Goal: Navigation & Orientation: Find specific page/section

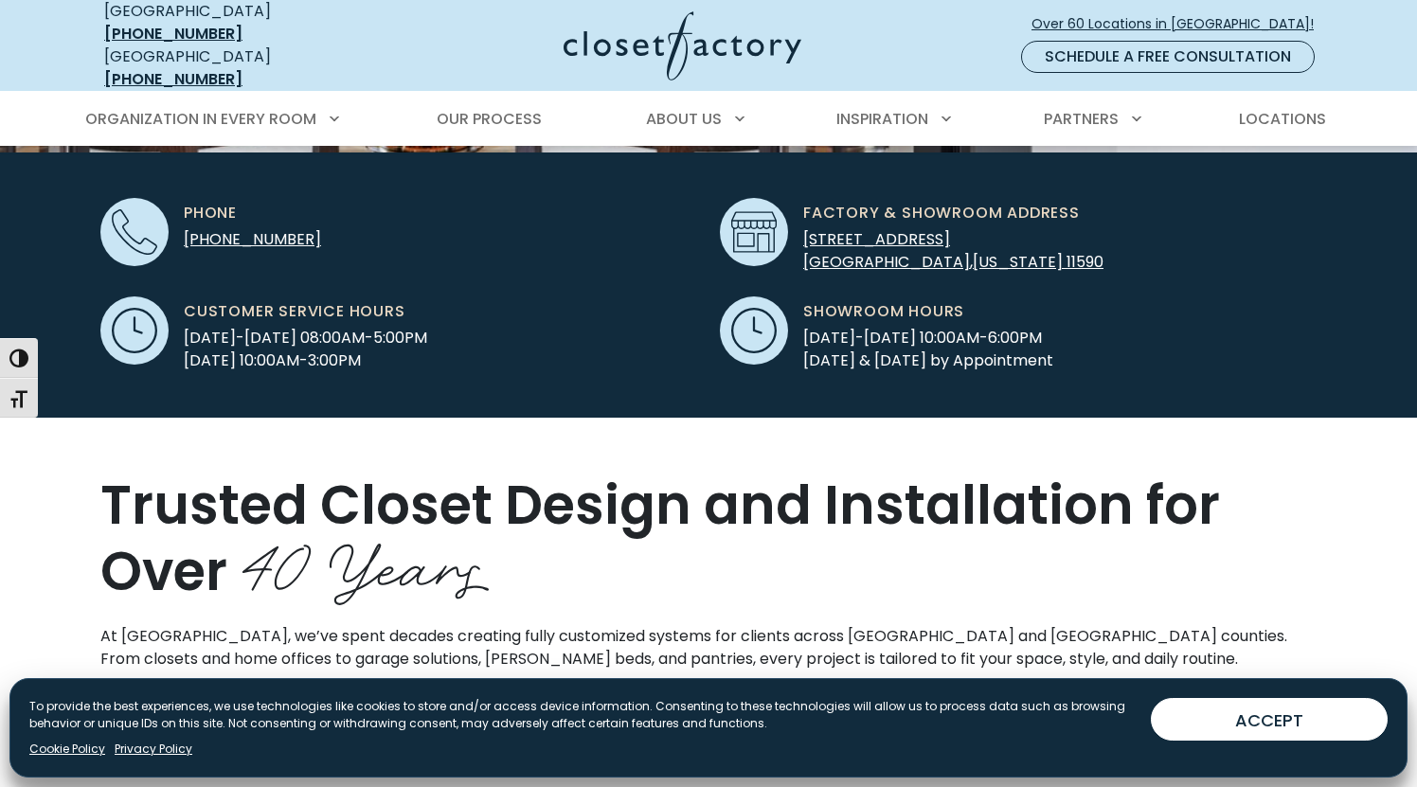
scroll to position [616, 0]
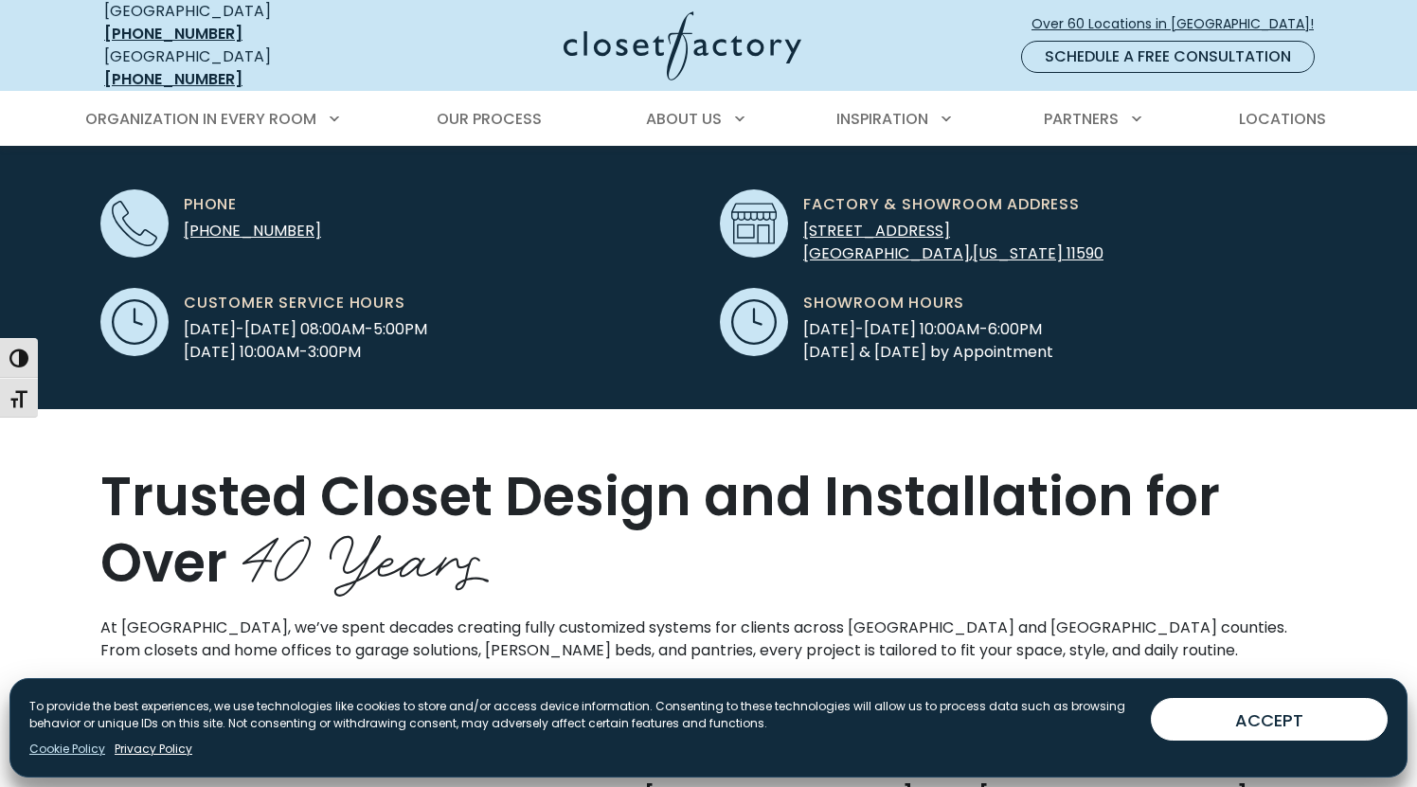
click at [56, 749] on link "Cookie Policy" at bounding box center [67, 748] width 76 height 17
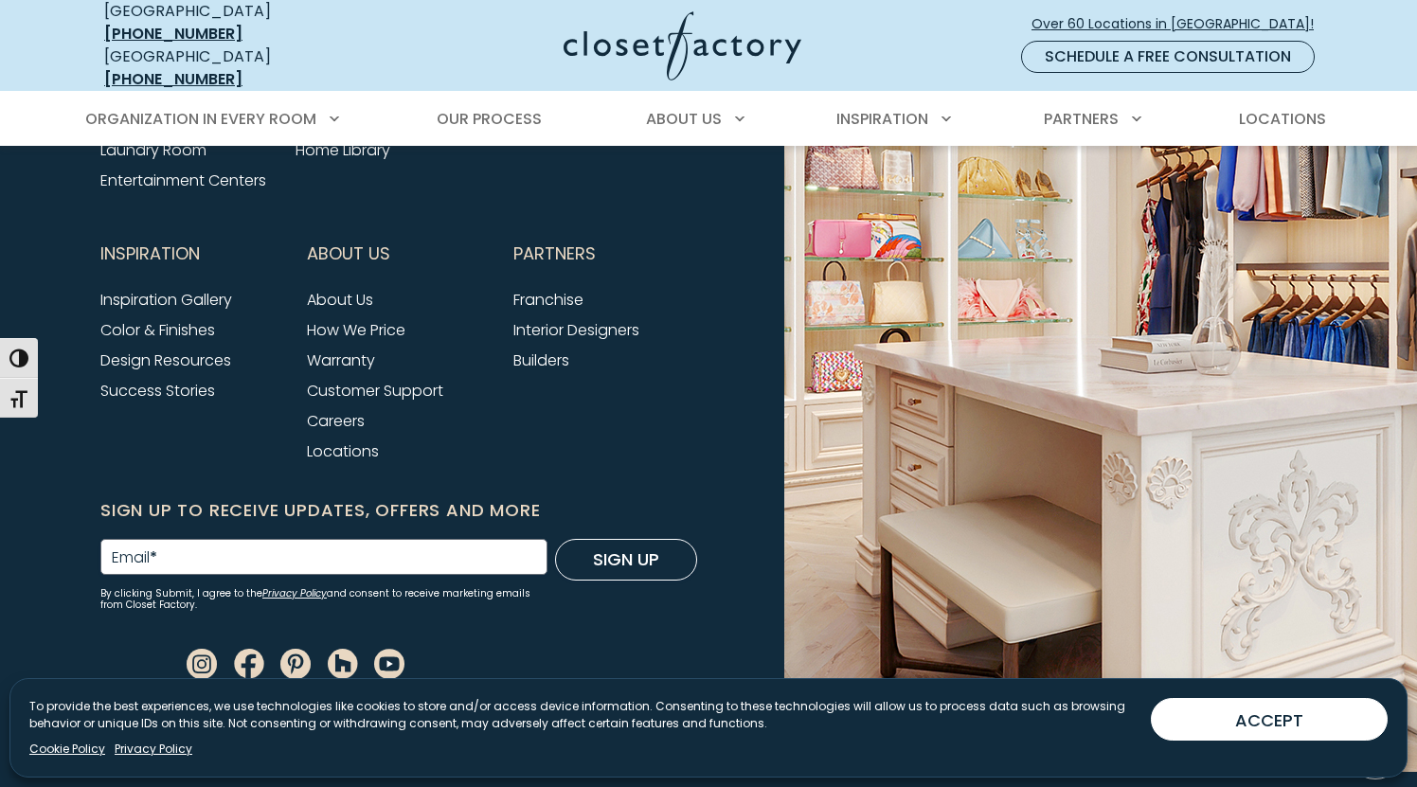
scroll to position [2476, 0]
click at [172, 757] on link "Privacy Policy" at bounding box center [154, 748] width 78 height 17
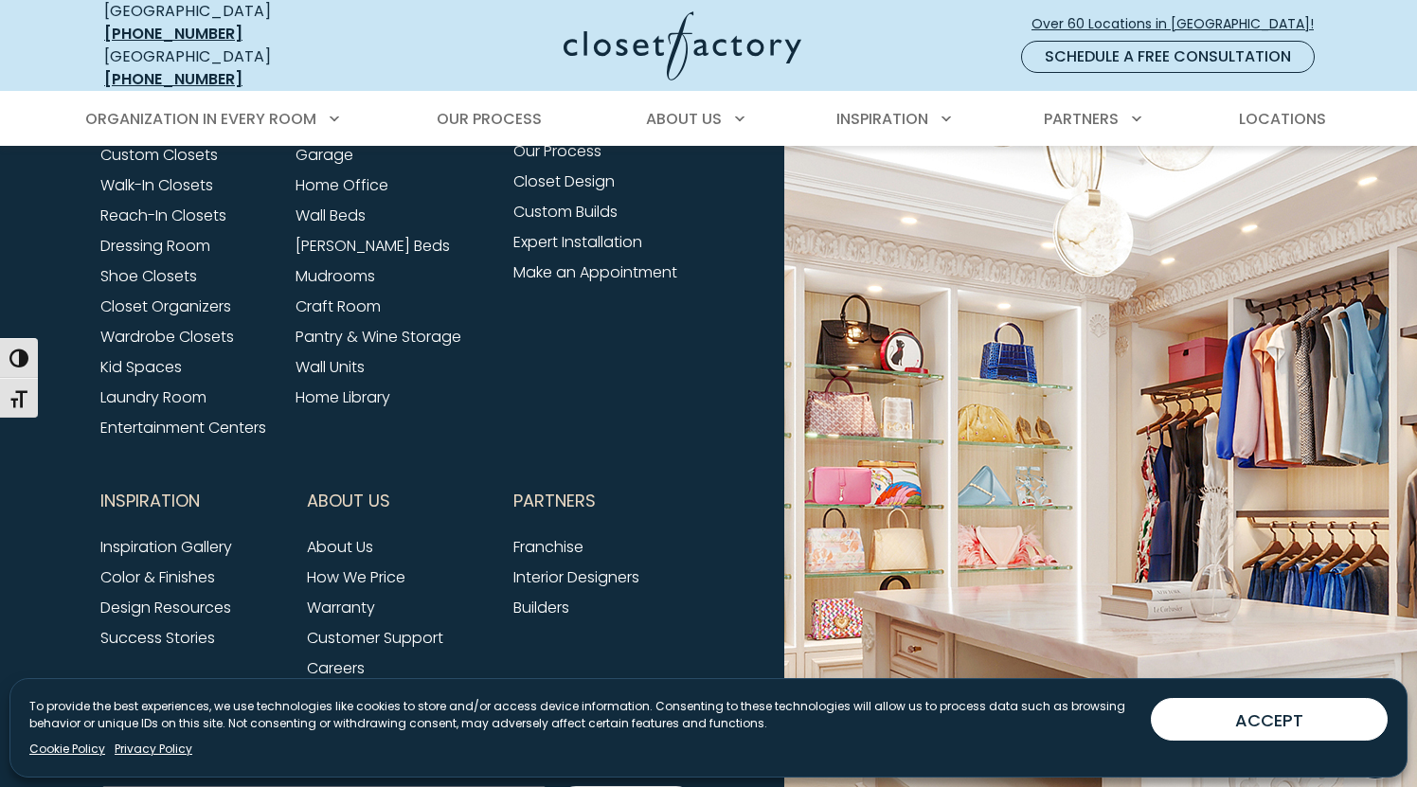
scroll to position [8427, 0]
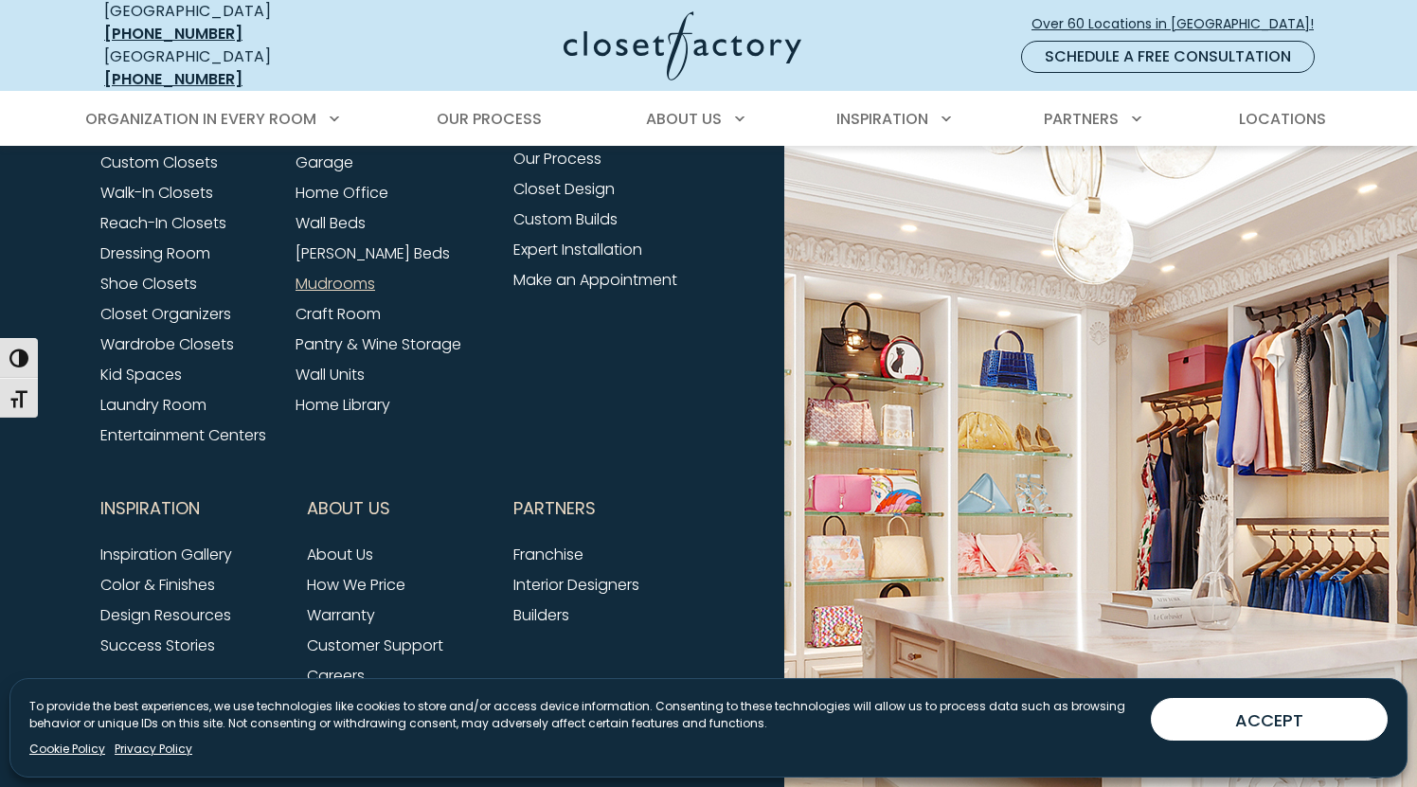
click at [344, 294] on link "Mudrooms" at bounding box center [335, 284] width 80 height 22
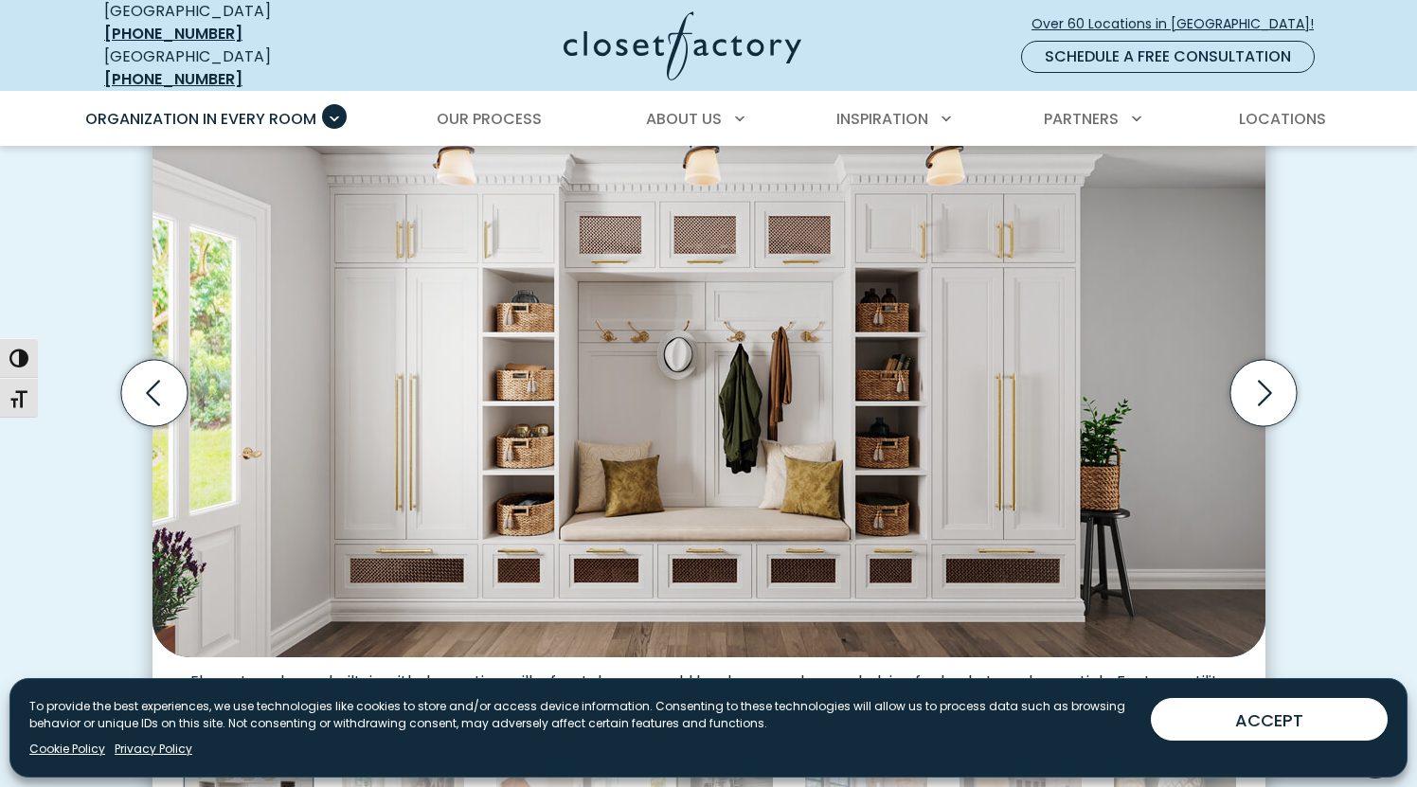
scroll to position [610, 0]
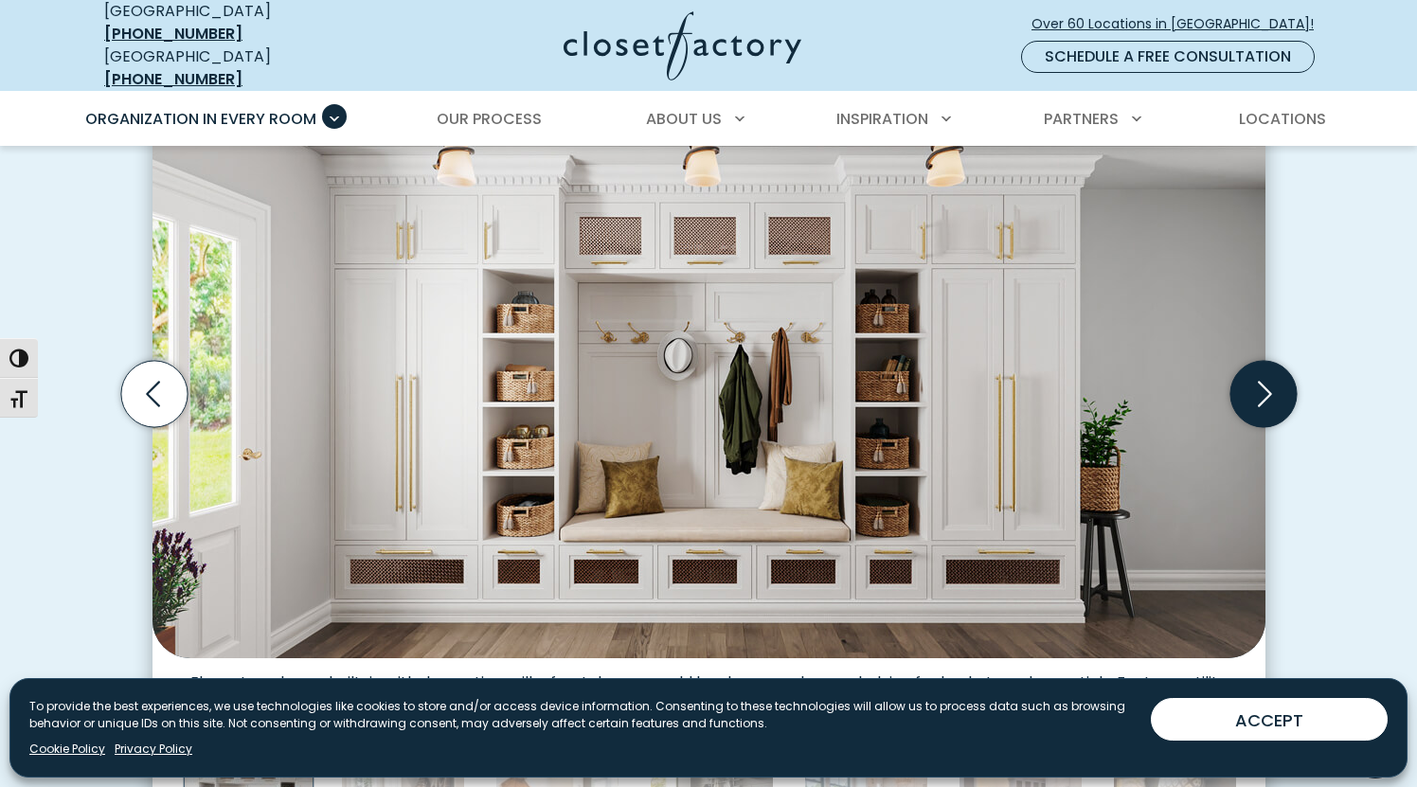
click at [1250, 378] on icon "Next slide" at bounding box center [1262, 394] width 66 height 66
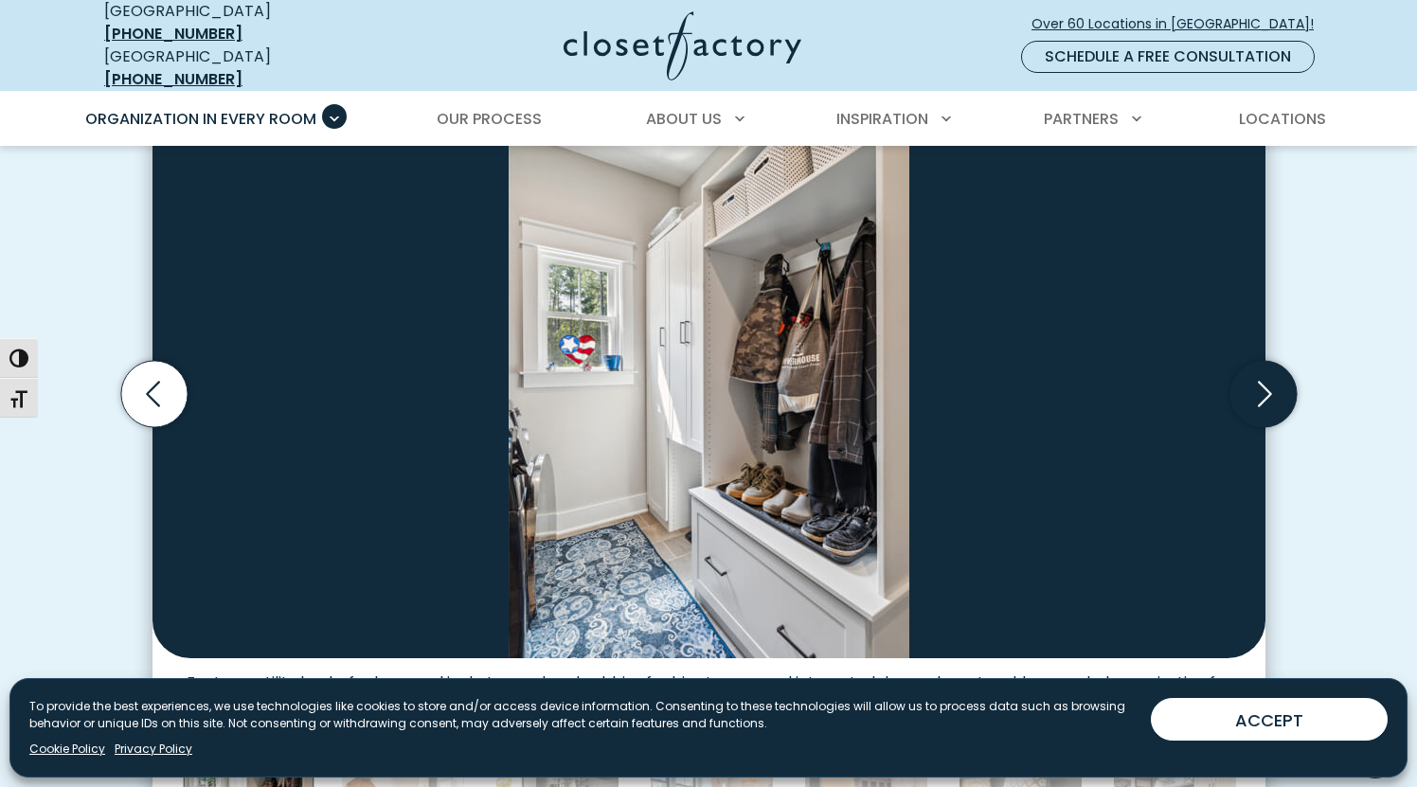
click at [1250, 378] on icon "Next slide" at bounding box center [1262, 394] width 66 height 66
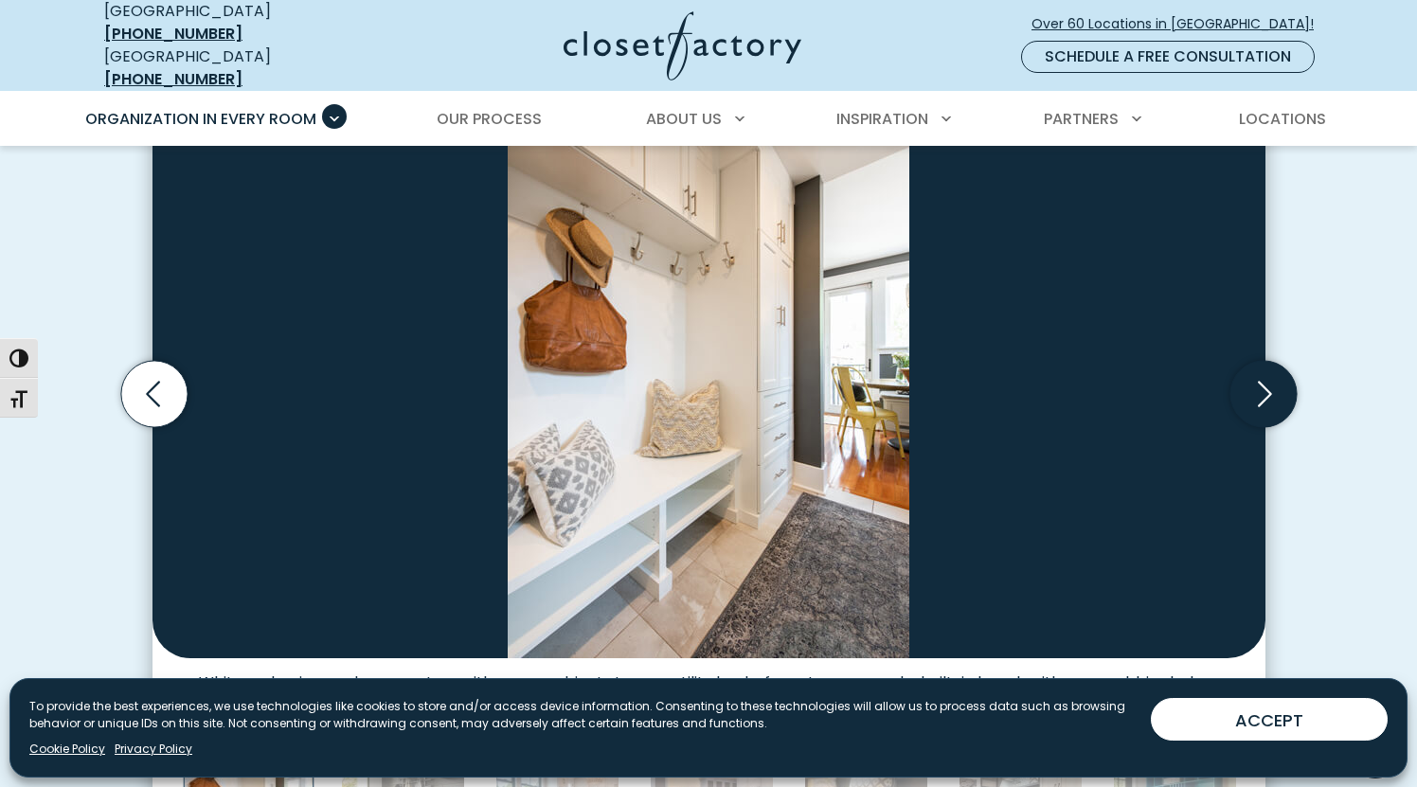
click at [1250, 378] on icon "Next slide" at bounding box center [1262, 394] width 66 height 66
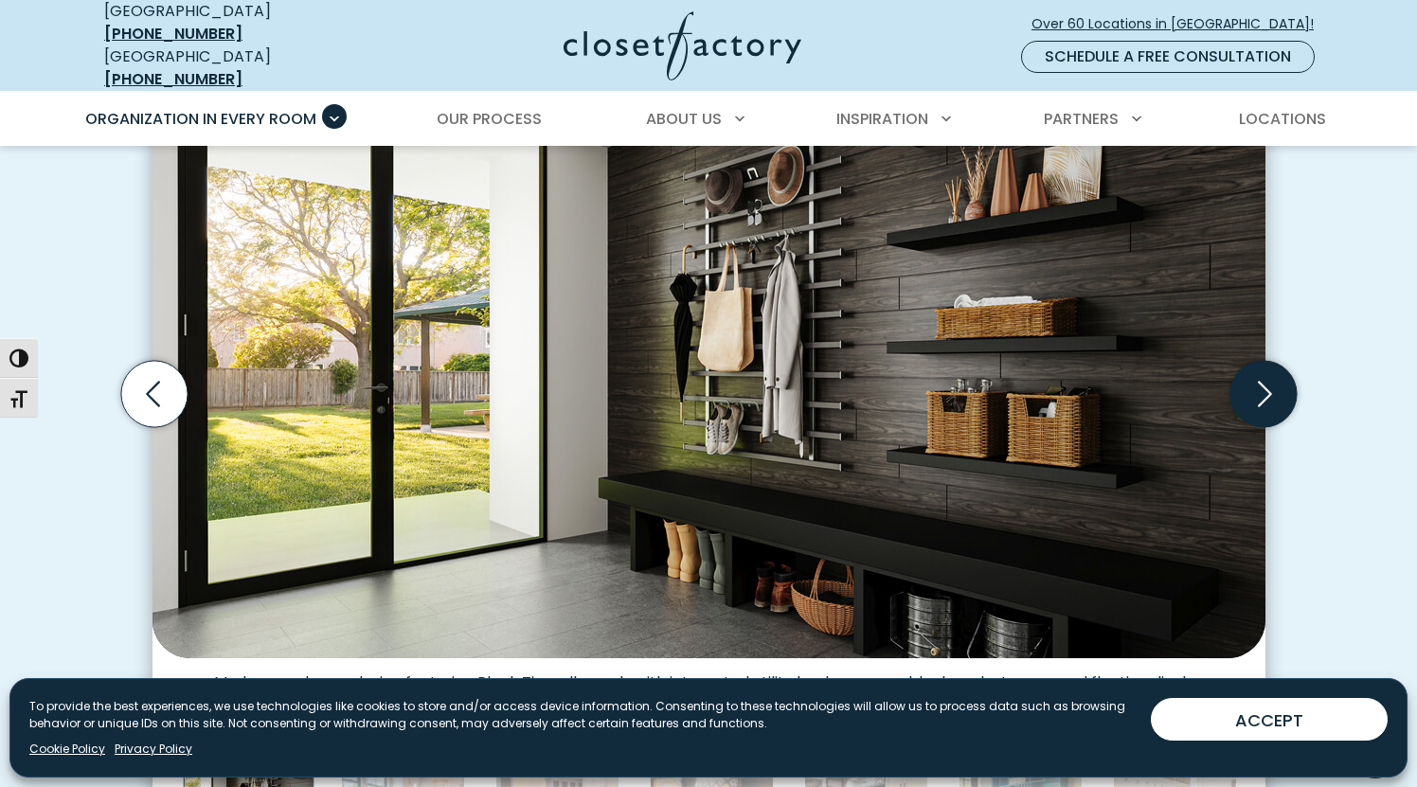
click at [1250, 378] on icon "Next slide" at bounding box center [1262, 394] width 66 height 66
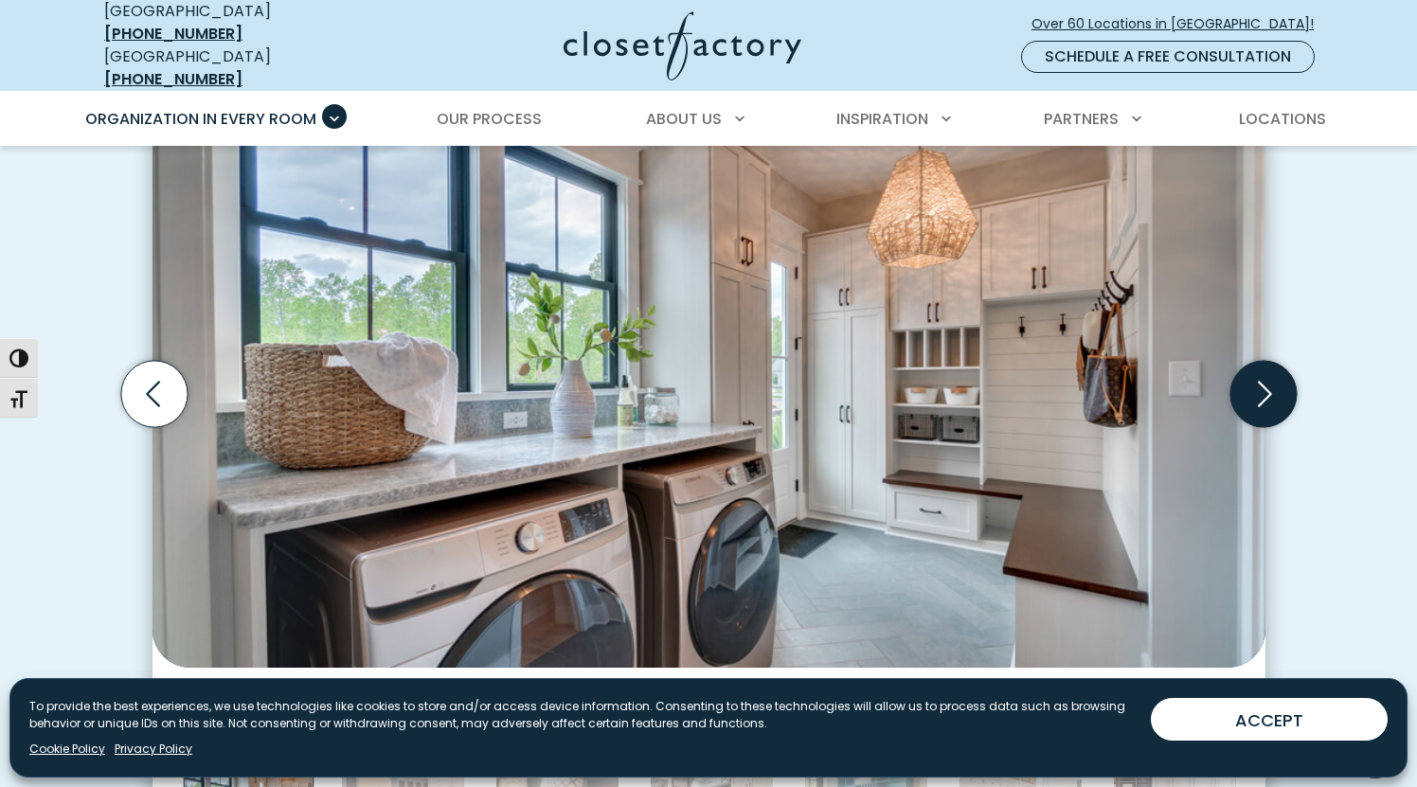
click at [1255, 378] on icon "Next slide" at bounding box center [1262, 394] width 66 height 66
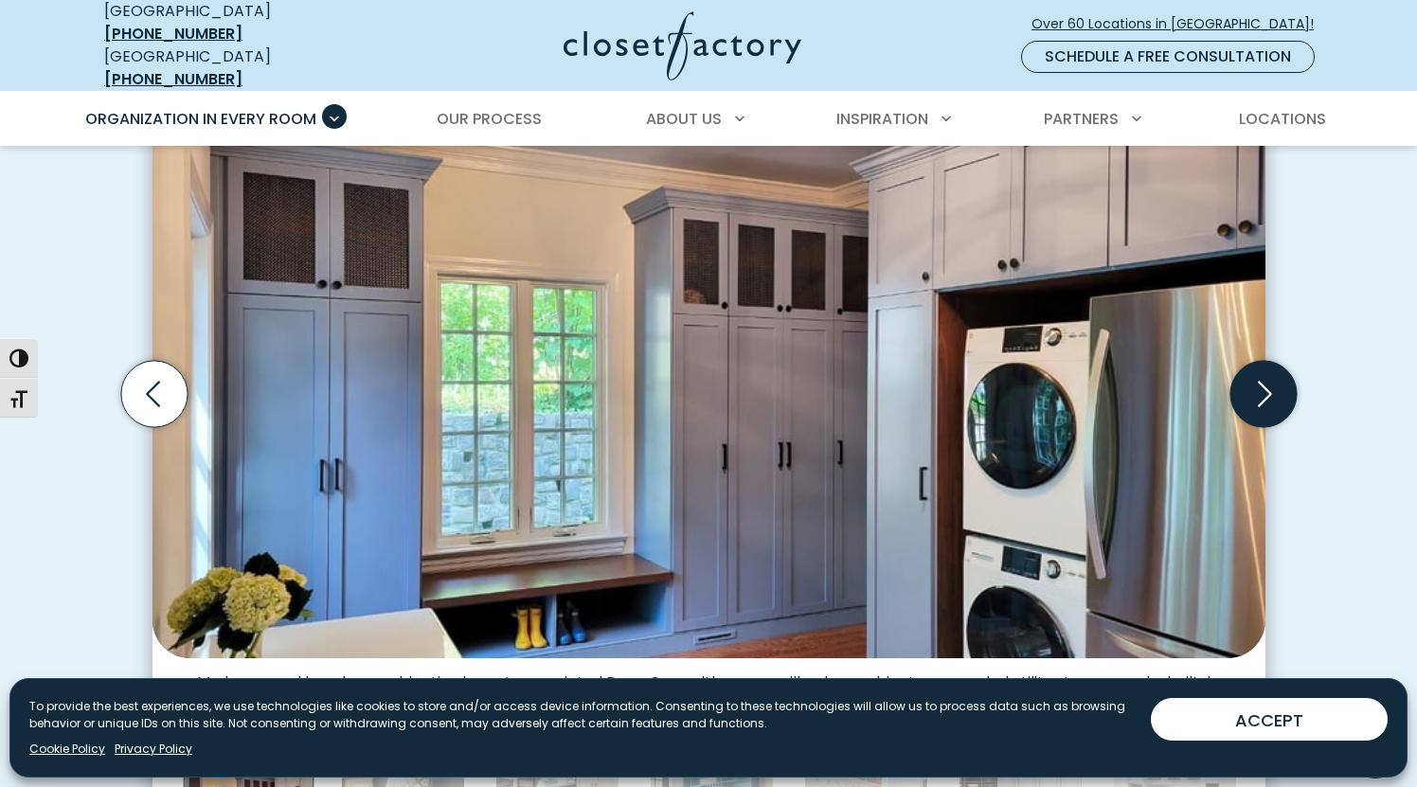
click at [1255, 378] on icon "Next slide" at bounding box center [1262, 394] width 66 height 66
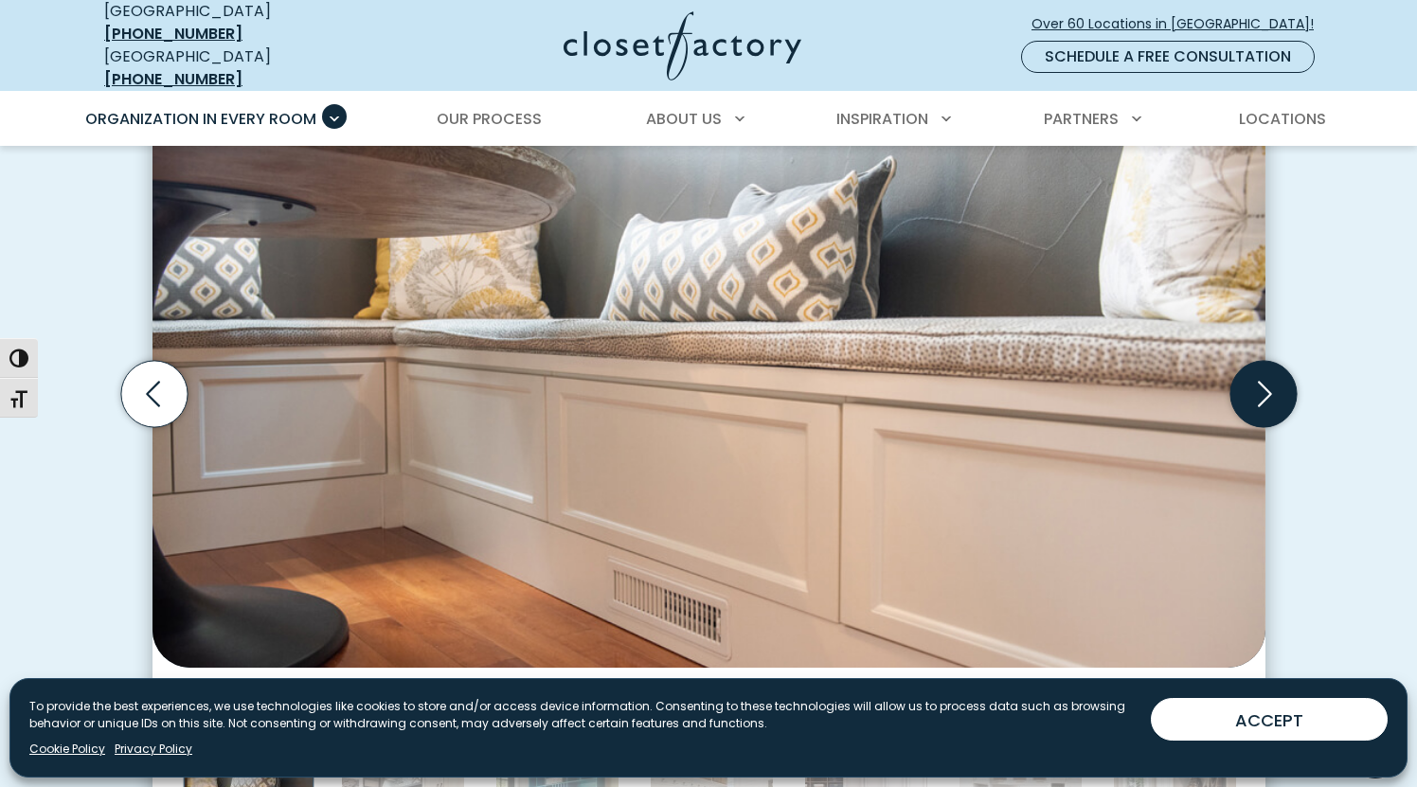
click at [1275, 395] on icon "Next slide" at bounding box center [1262, 394] width 66 height 66
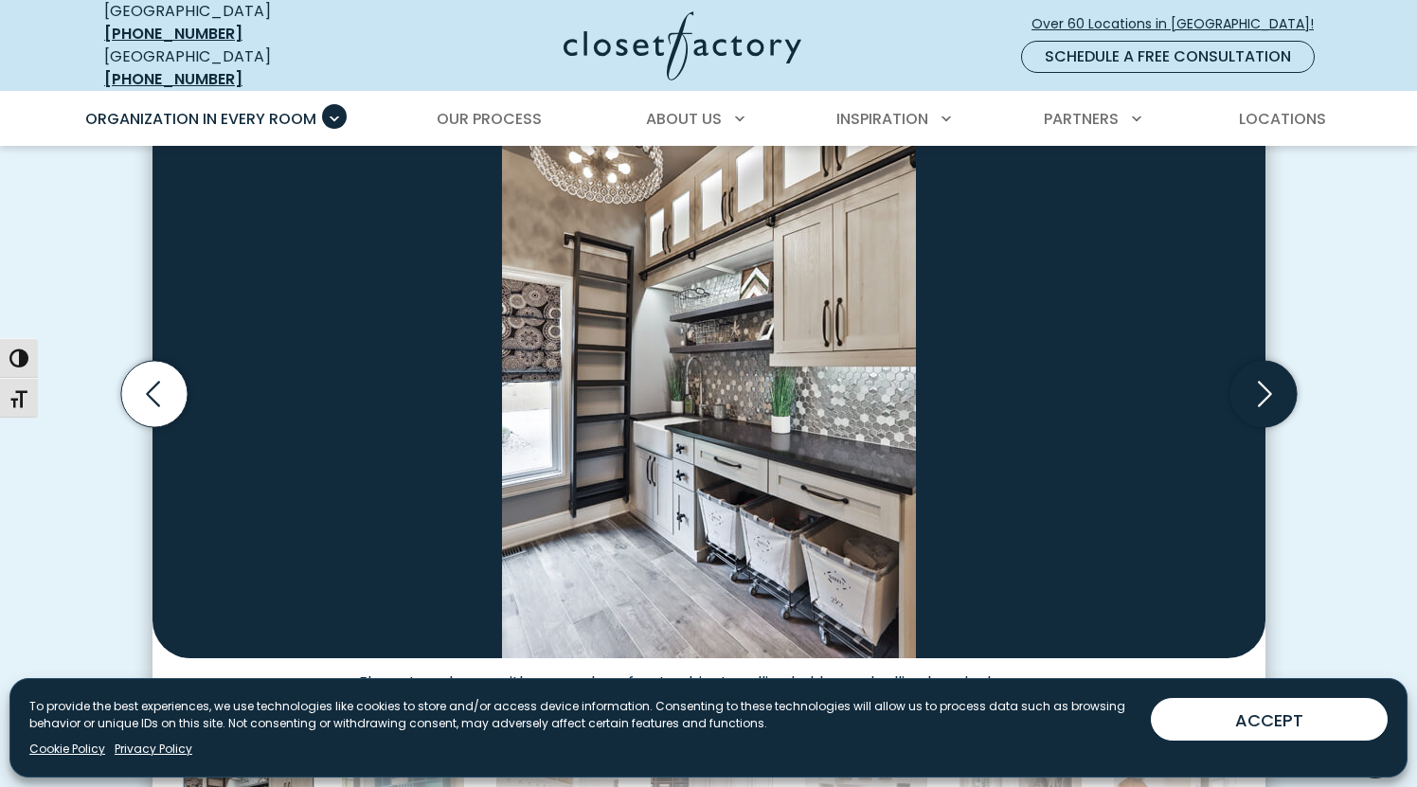
click at [1271, 389] on icon "Next slide" at bounding box center [1262, 394] width 66 height 66
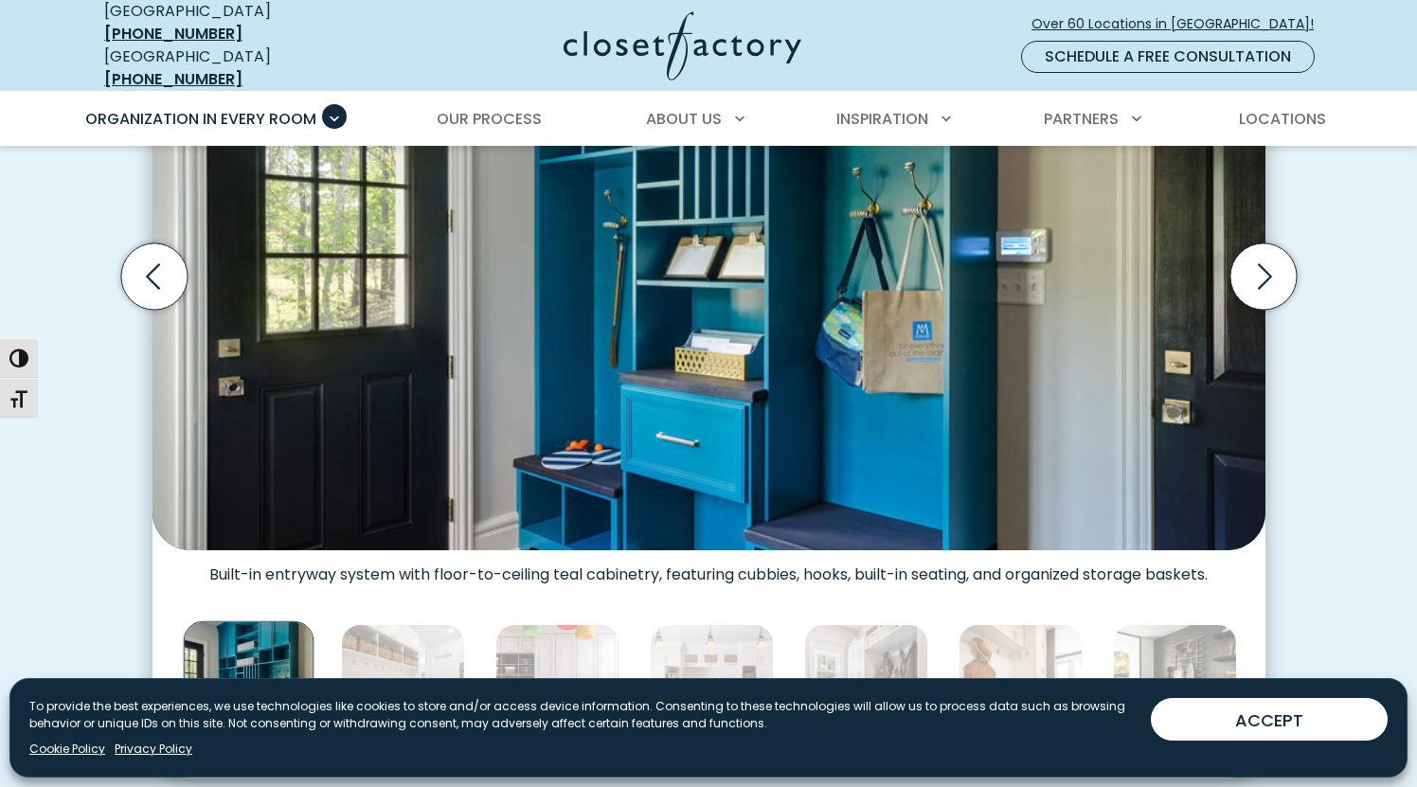
scroll to position [729, 0]
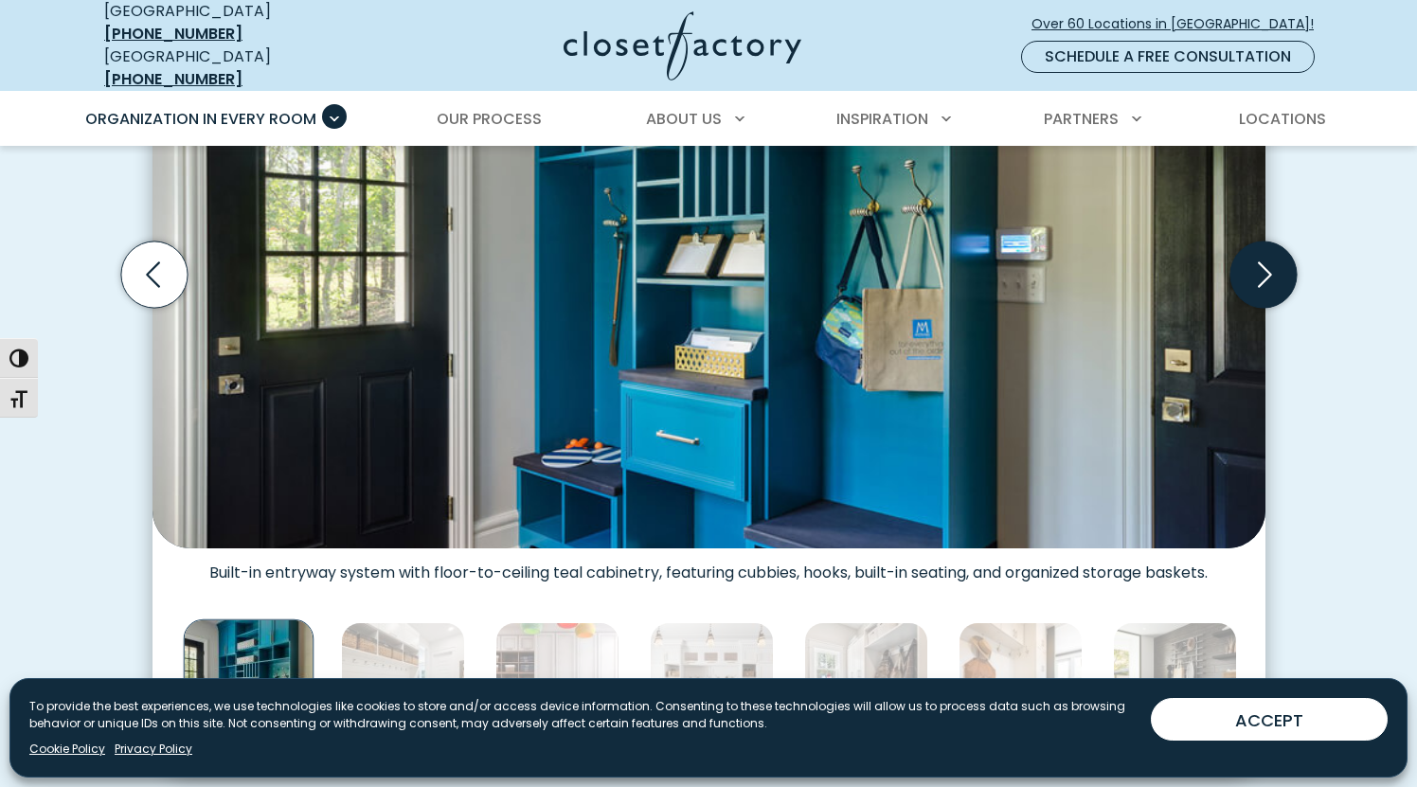
click at [1259, 269] on icon "Next slide" at bounding box center [1262, 274] width 66 height 66
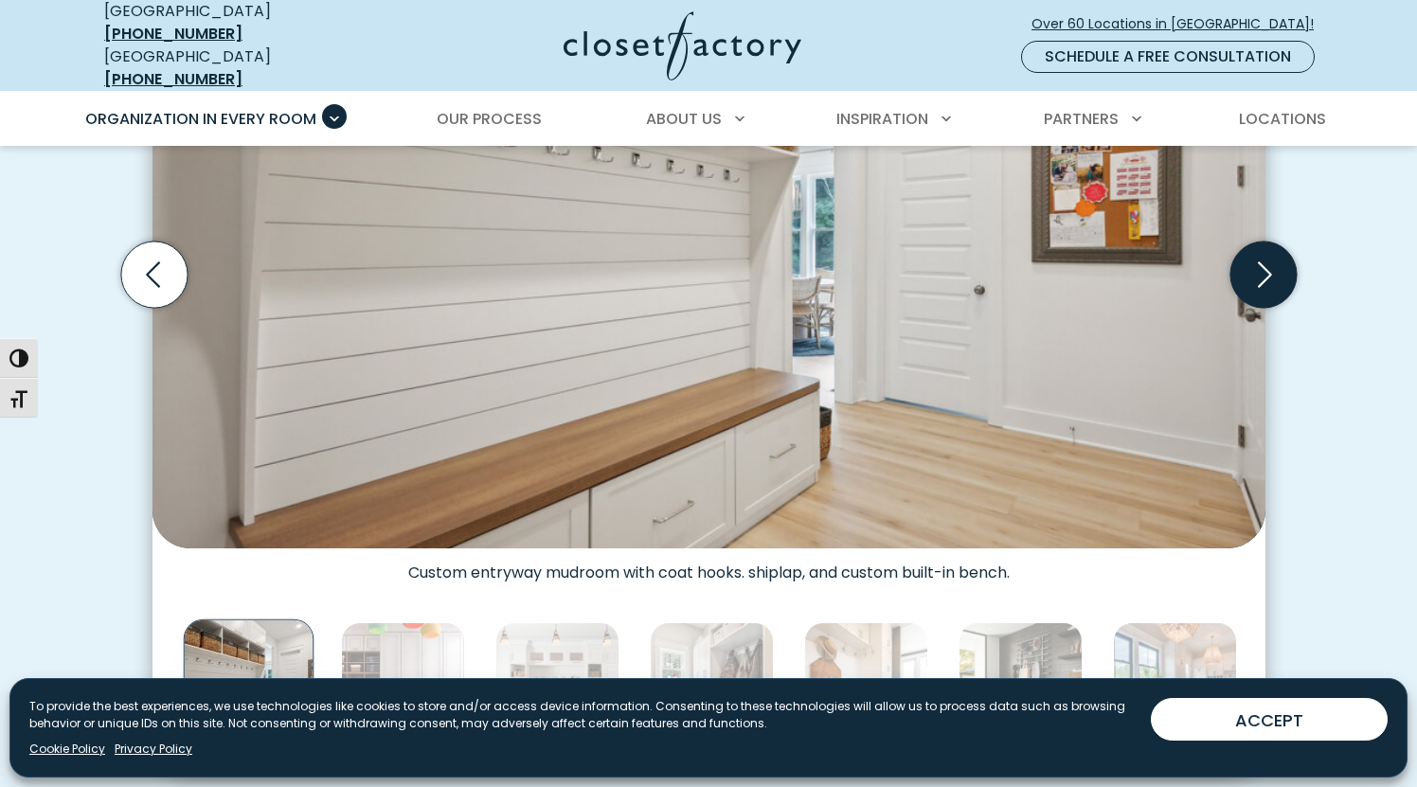
click at [1259, 268] on icon "Next slide" at bounding box center [1262, 274] width 66 height 66
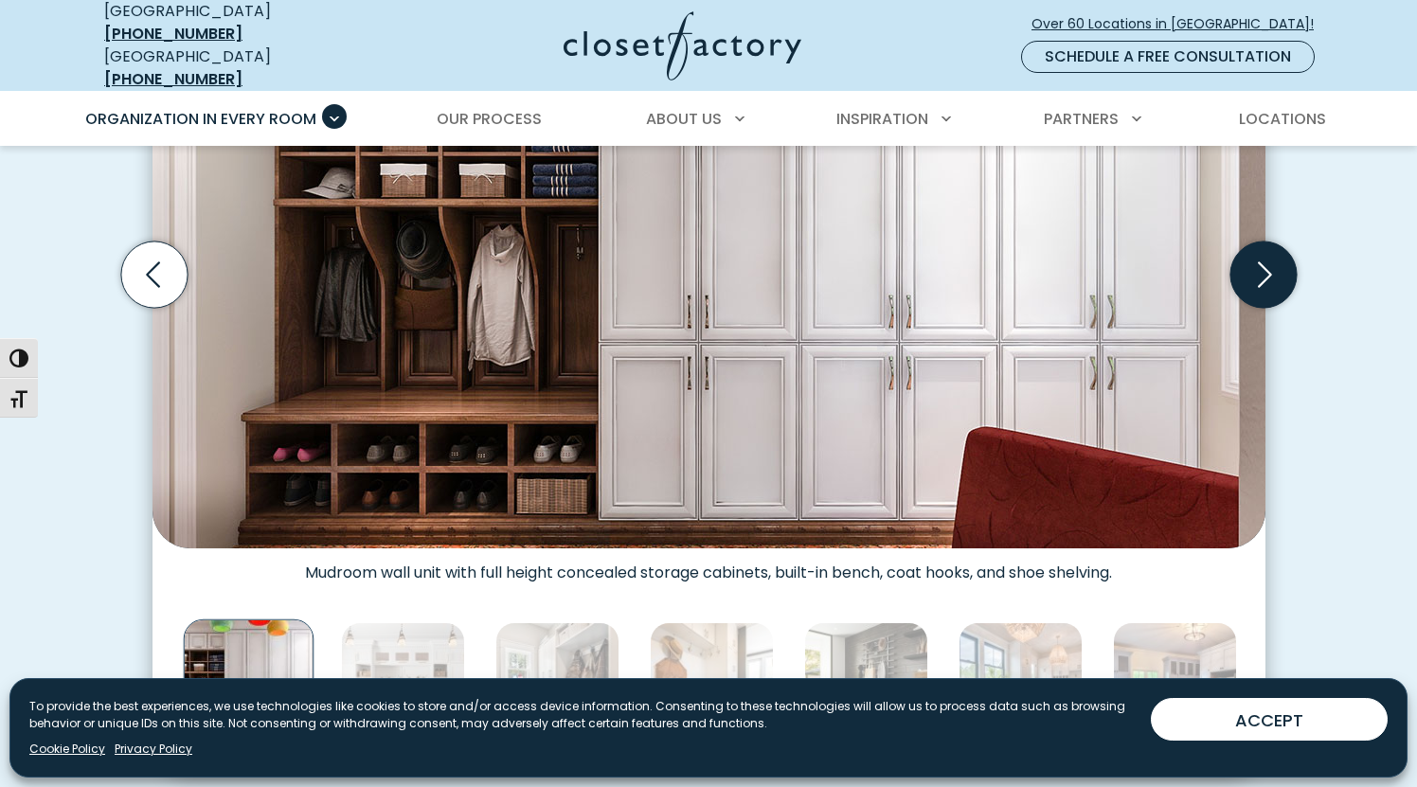
click at [1259, 267] on icon "Next slide" at bounding box center [1262, 274] width 66 height 66
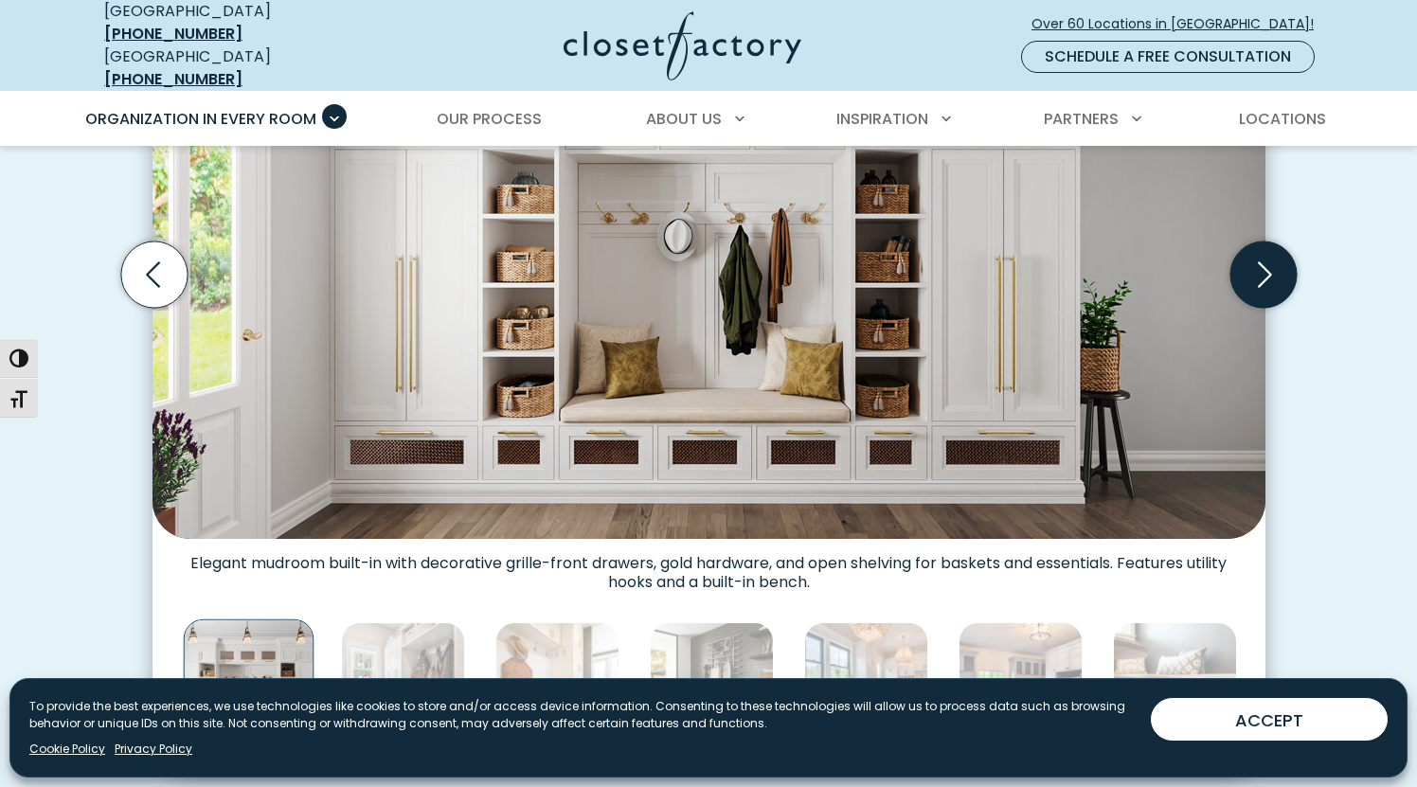
click at [1259, 267] on icon "Next slide" at bounding box center [1262, 274] width 66 height 66
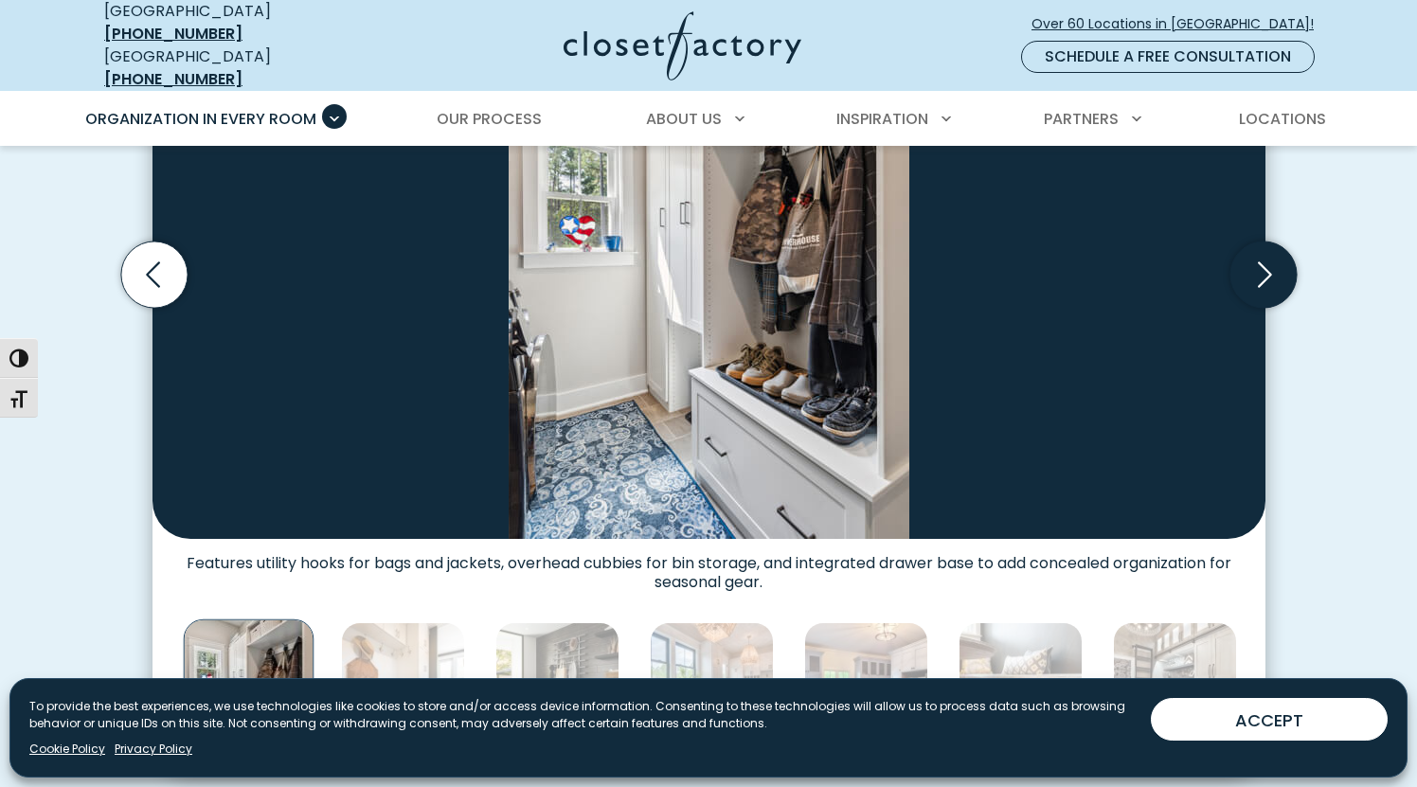
click at [1259, 267] on icon "Next slide" at bounding box center [1262, 274] width 66 height 66
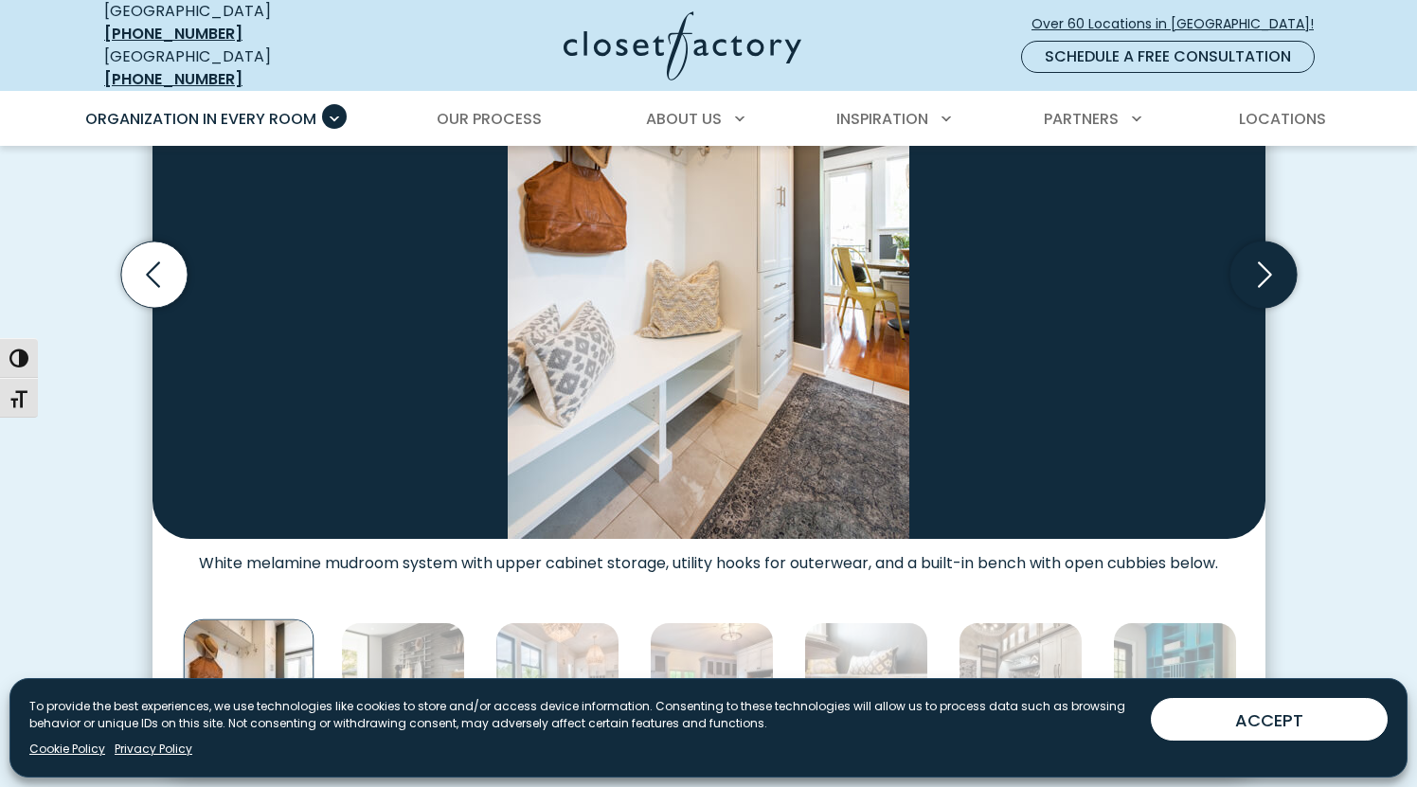
click at [1259, 267] on icon "Next slide" at bounding box center [1262, 274] width 66 height 66
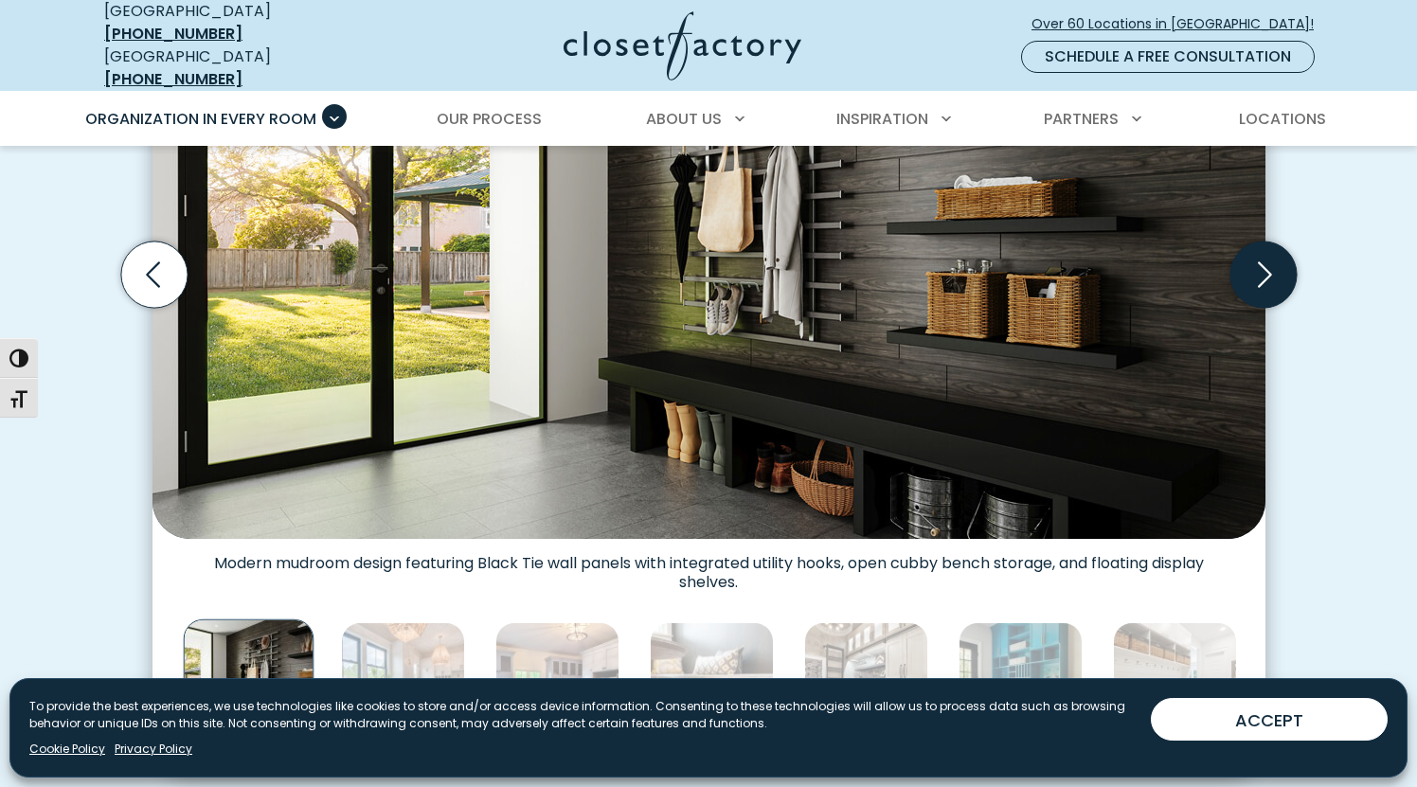
click at [1259, 268] on icon "Next slide" at bounding box center [1262, 274] width 66 height 66
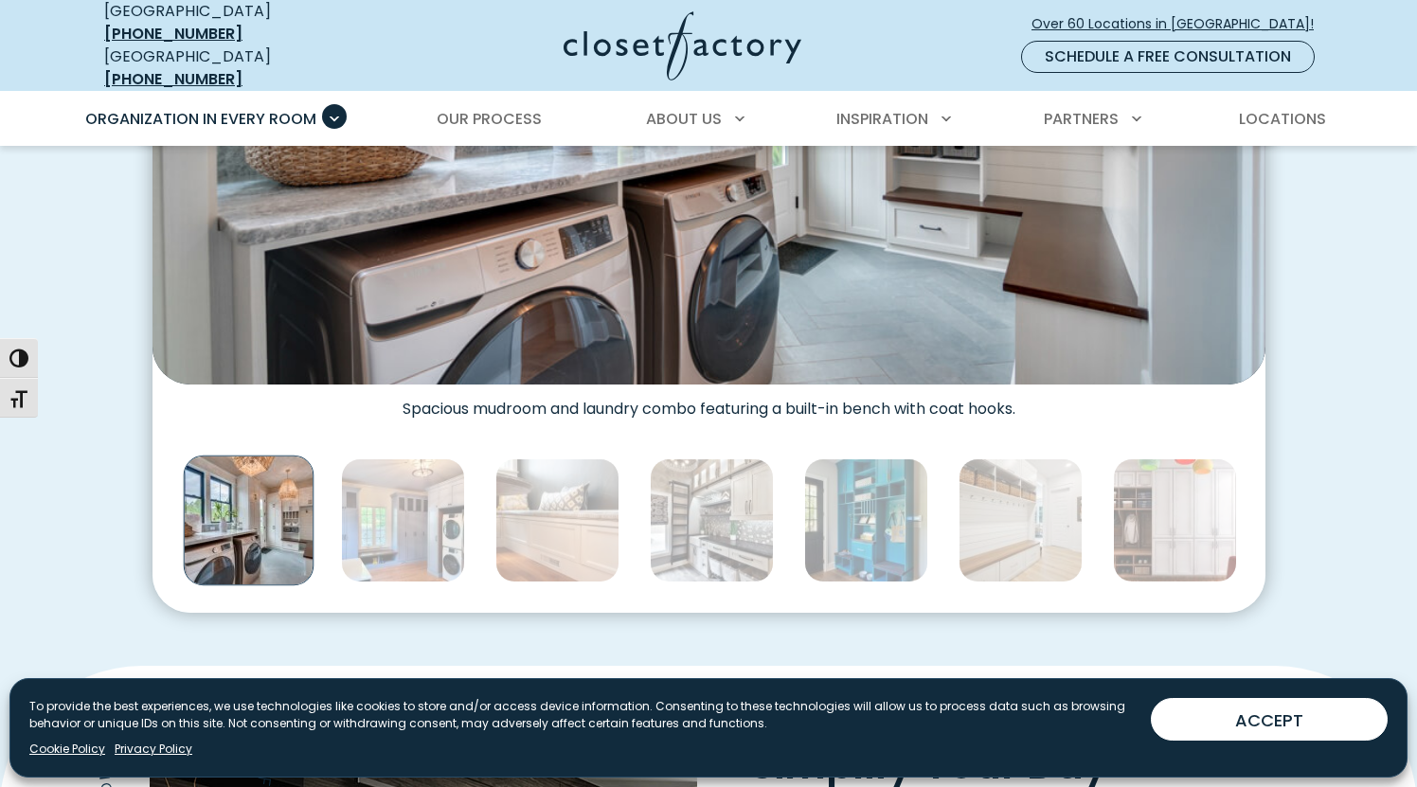
scroll to position [916, 0]
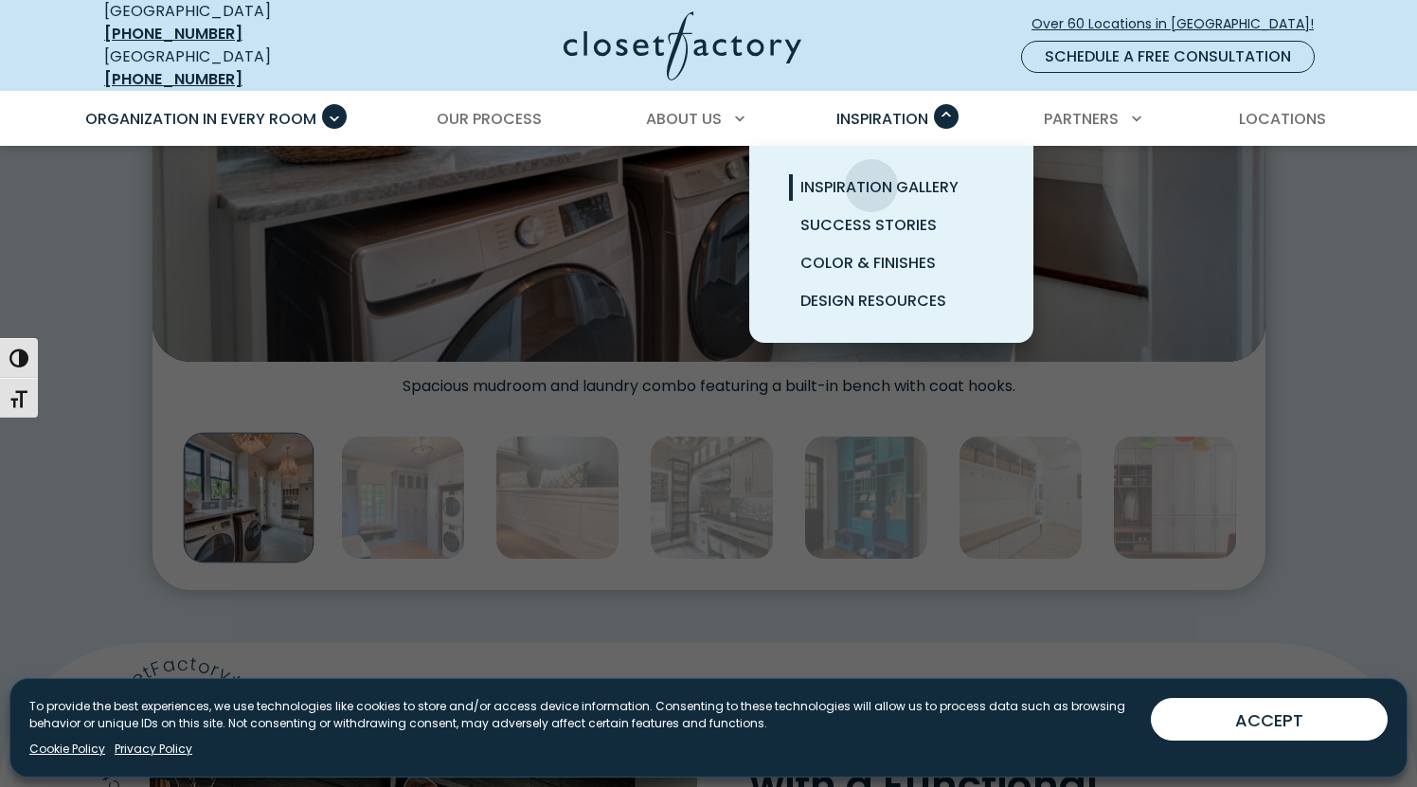
click at [871, 176] on span "Inspiration Gallery" at bounding box center [879, 187] width 158 height 22
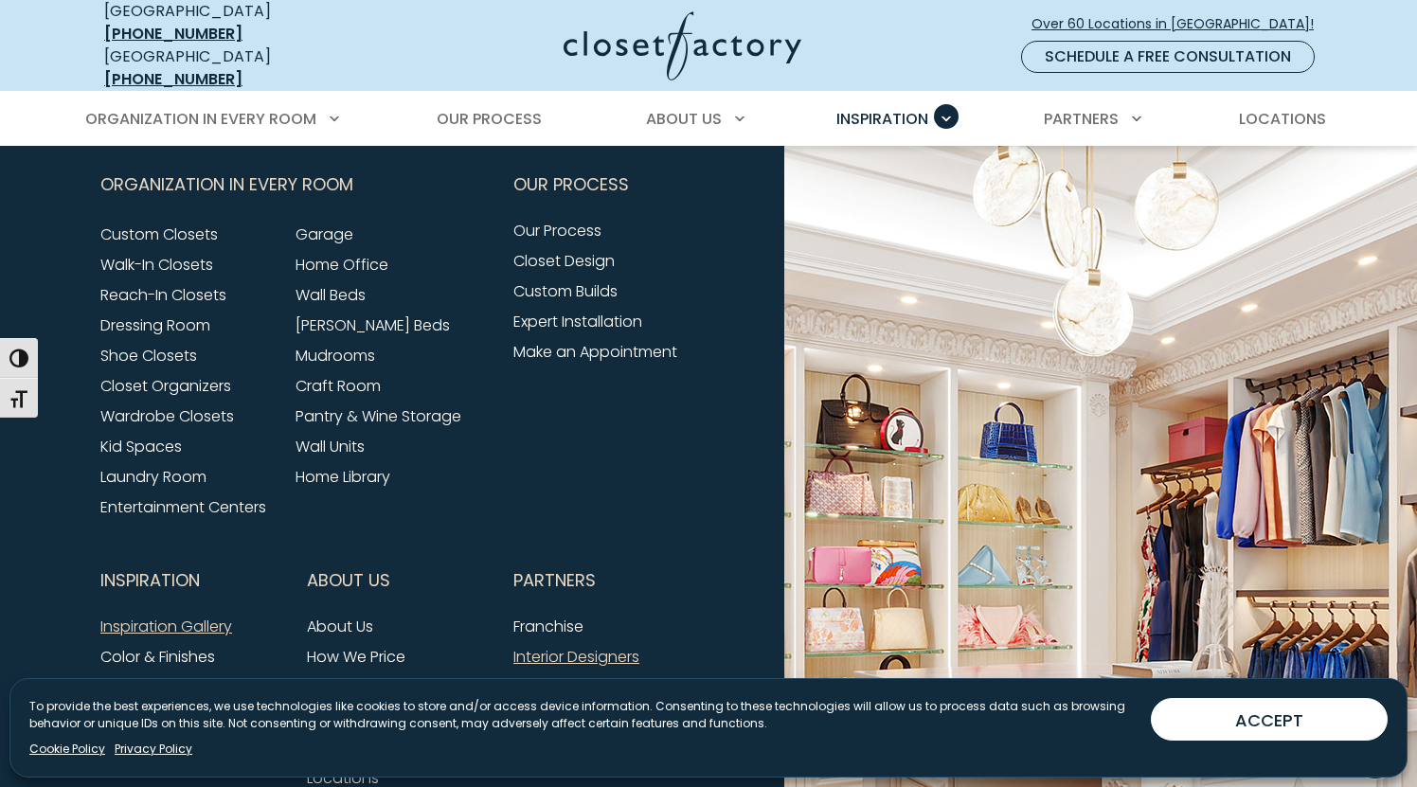
scroll to position [1946, 0]
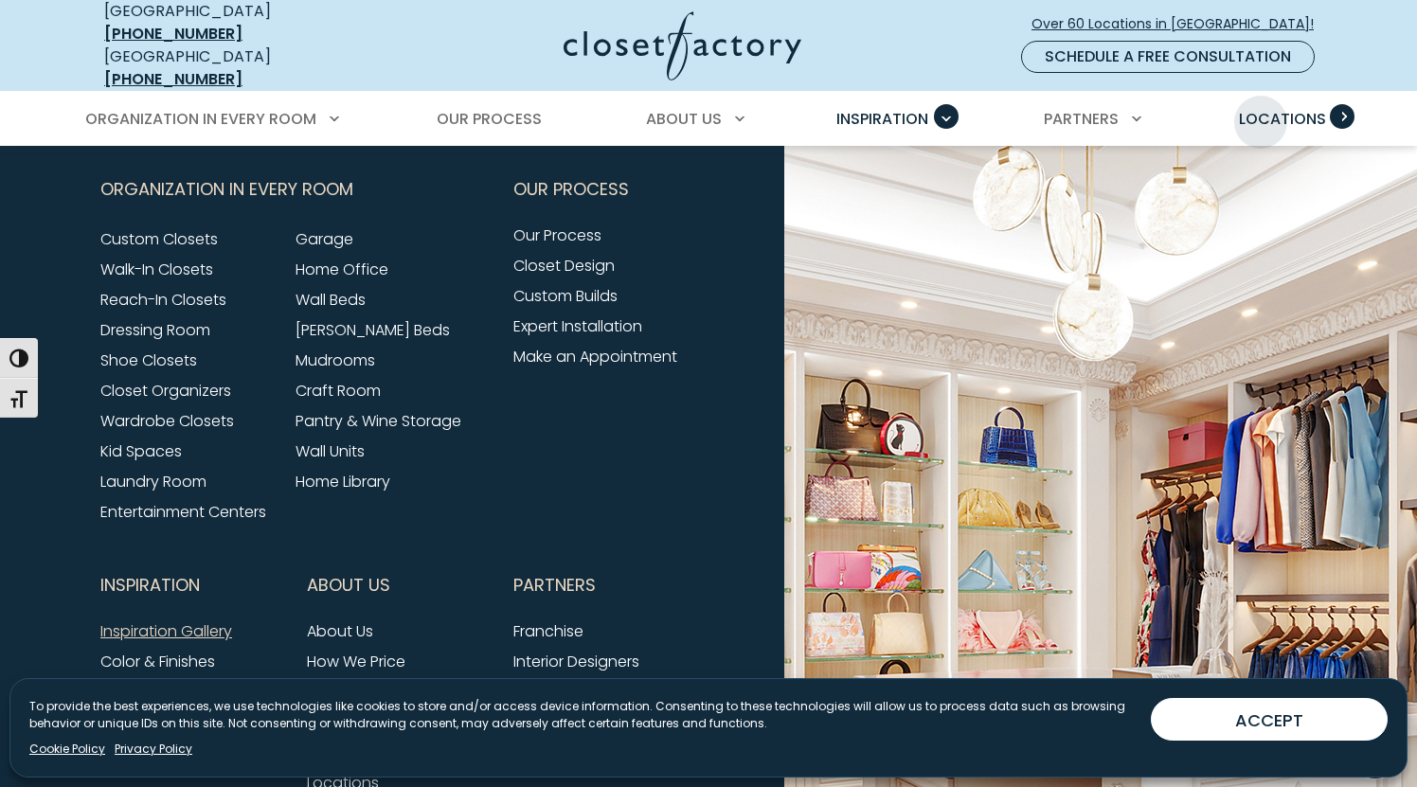
click at [1260, 108] on span "Locations" at bounding box center [1282, 119] width 87 height 22
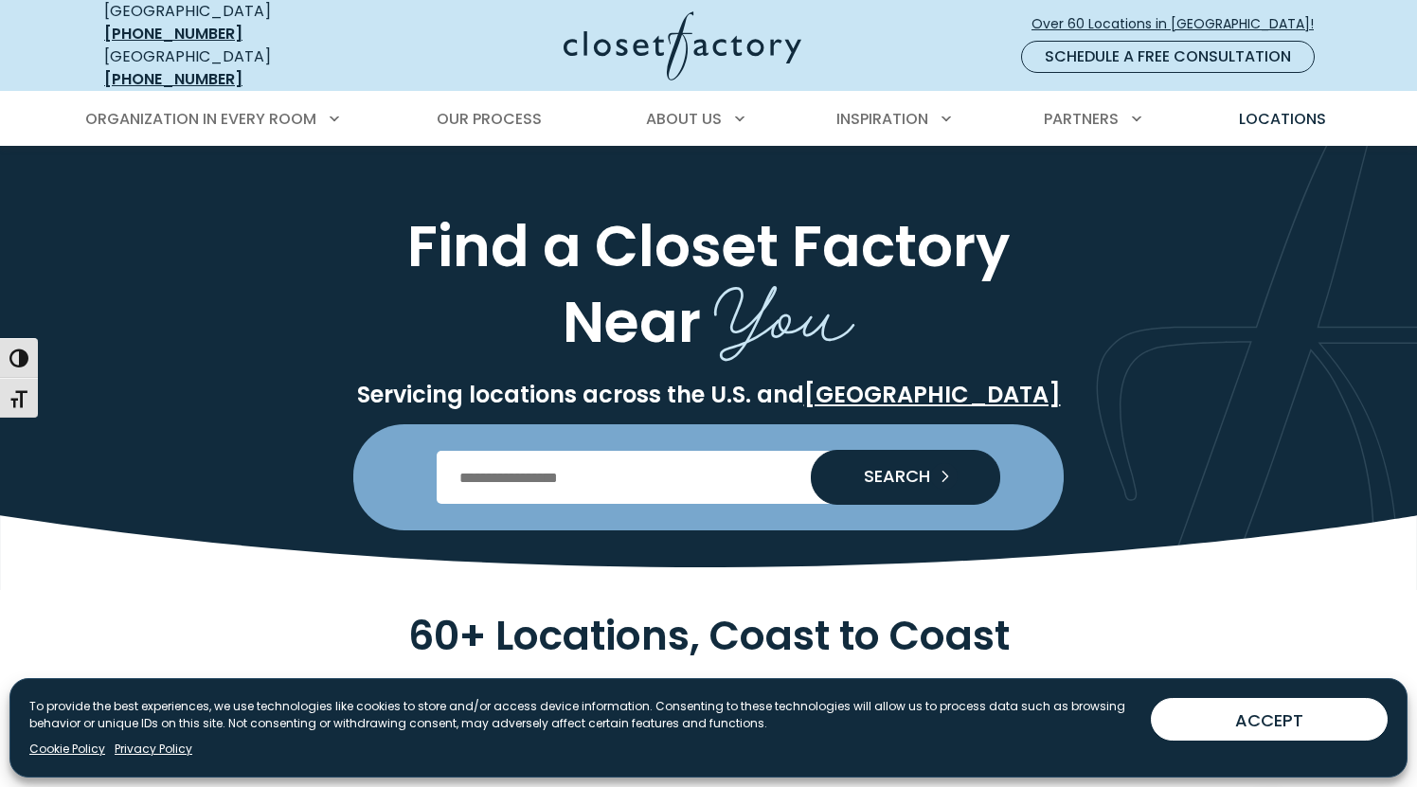
click at [713, 472] on input "Enter Postal Code" at bounding box center [709, 477] width 544 height 53
type input "*****"
click at [879, 484] on button "SEARCH" at bounding box center [905, 477] width 189 height 53
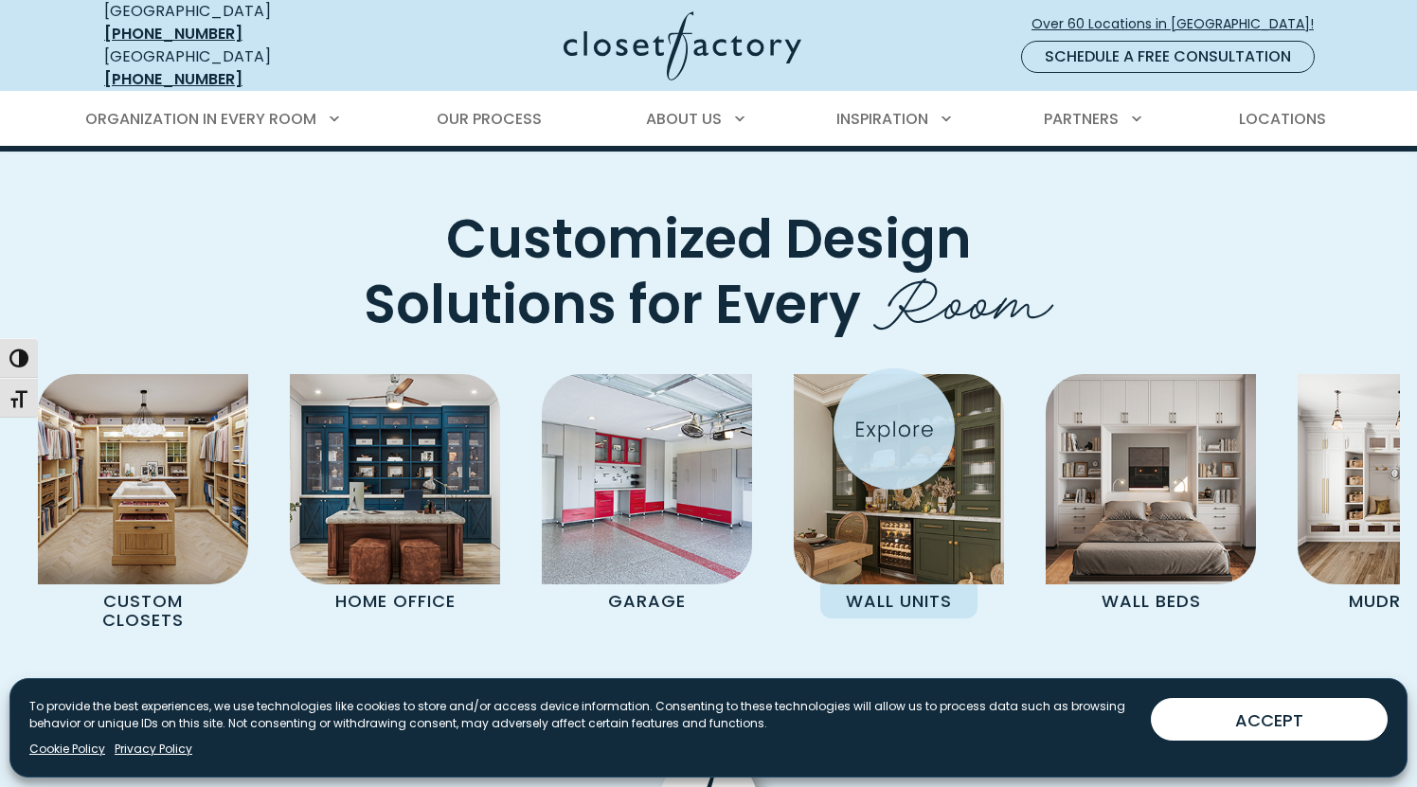
scroll to position [5680, 0]
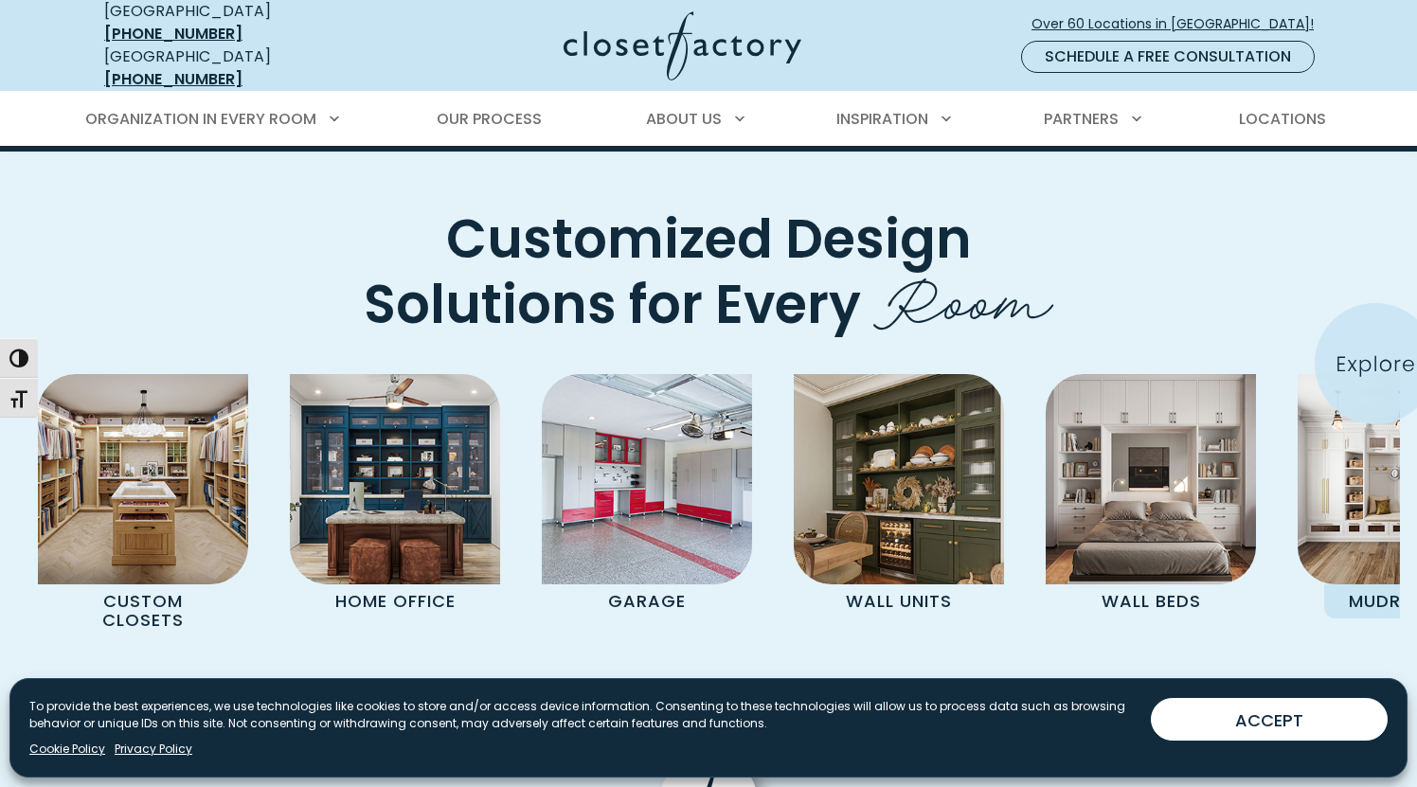
click at [1375, 374] on img "Pages Gallery" at bounding box center [1402, 479] width 210 height 210
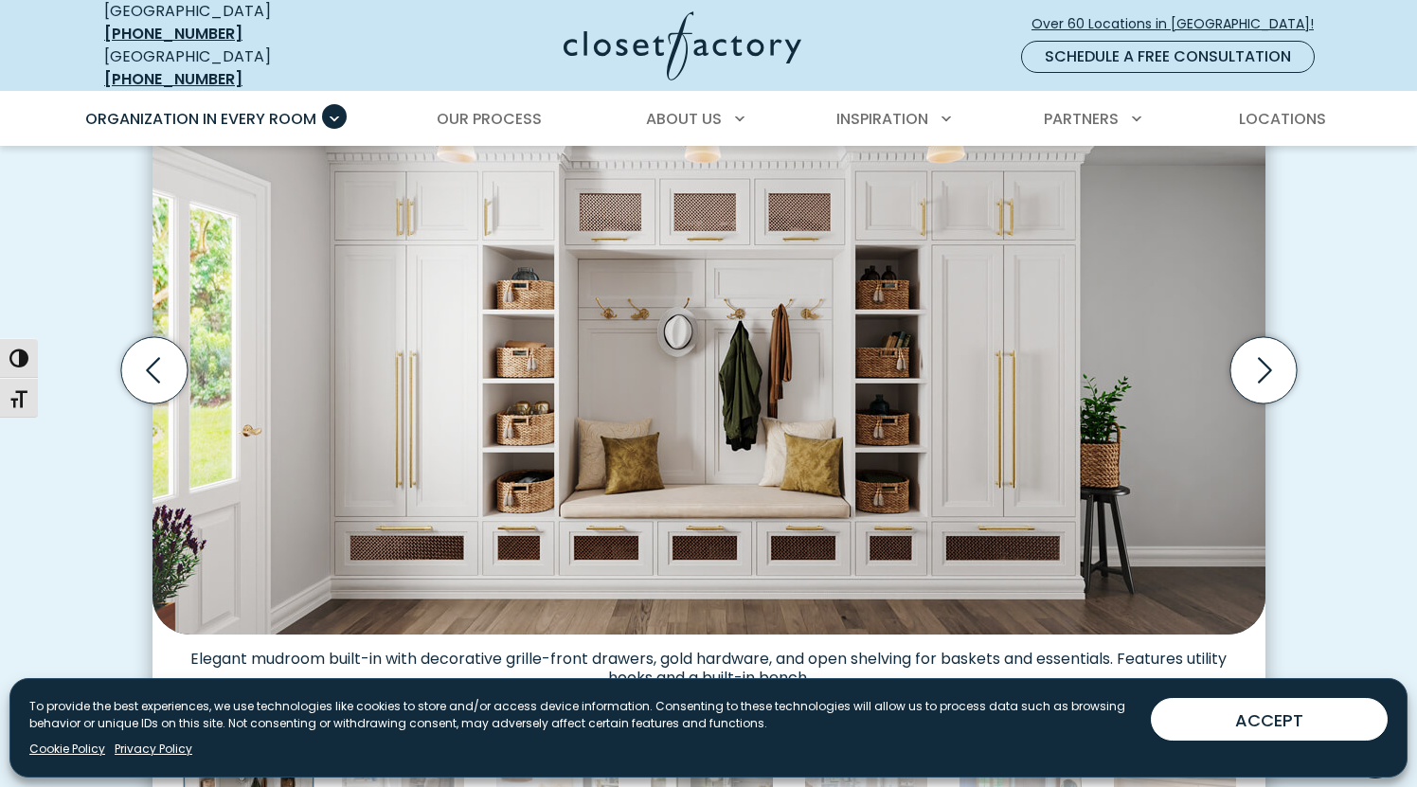
scroll to position [614, 0]
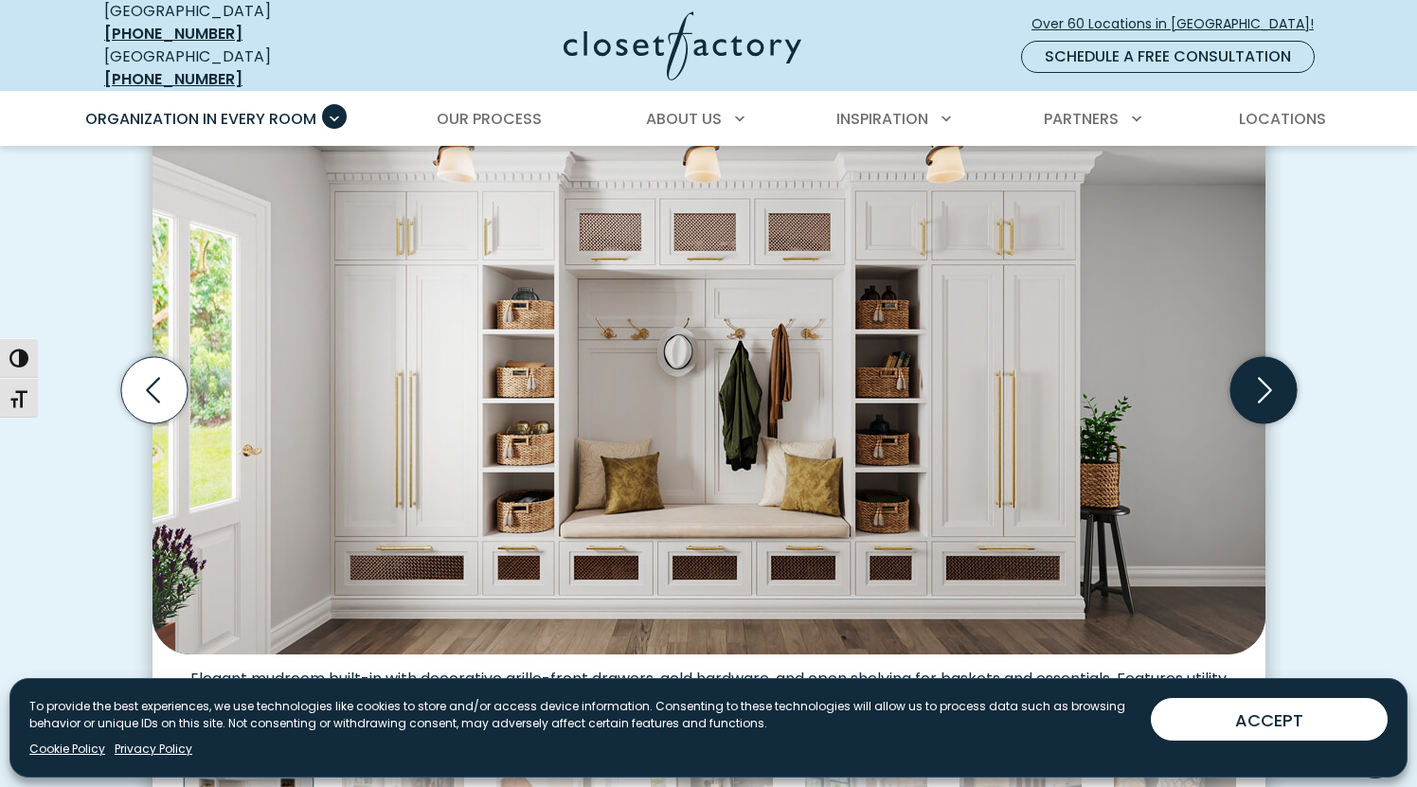
click at [1262, 383] on icon "Next slide" at bounding box center [1264, 390] width 14 height 26
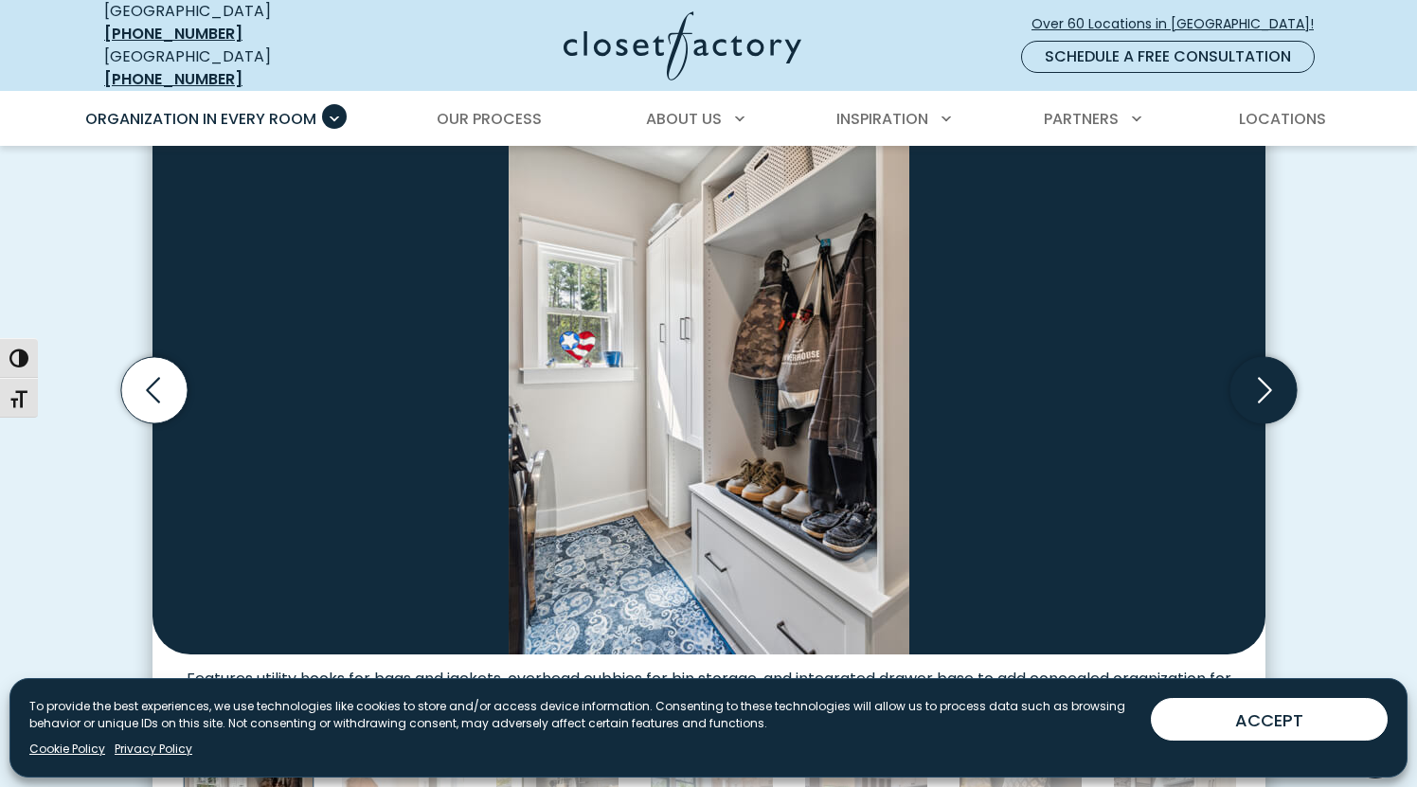
click at [1262, 382] on icon "Next slide" at bounding box center [1262, 390] width 66 height 66
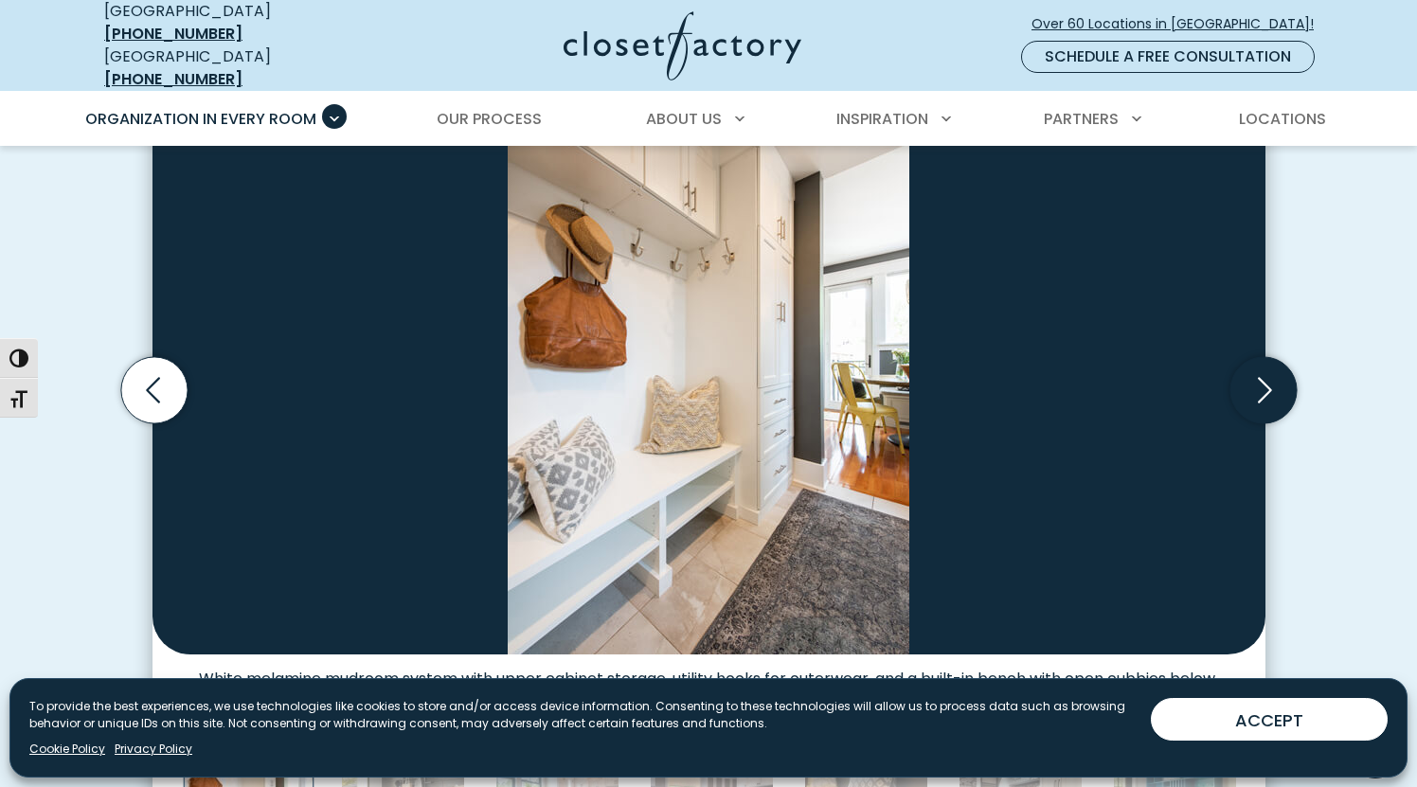
click at [1261, 380] on icon "Next slide" at bounding box center [1262, 390] width 66 height 66
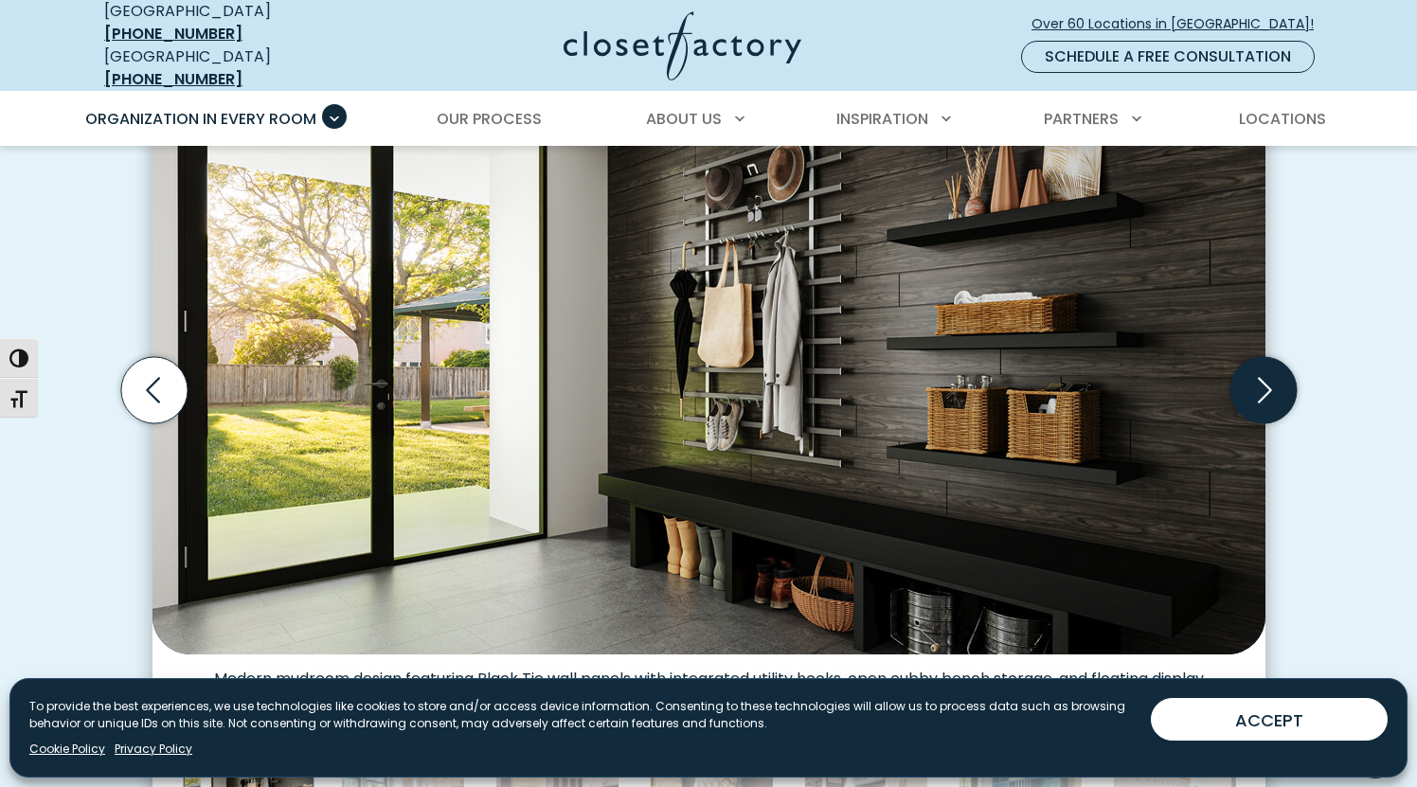
click at [1260, 380] on icon "Next slide" at bounding box center [1262, 390] width 66 height 66
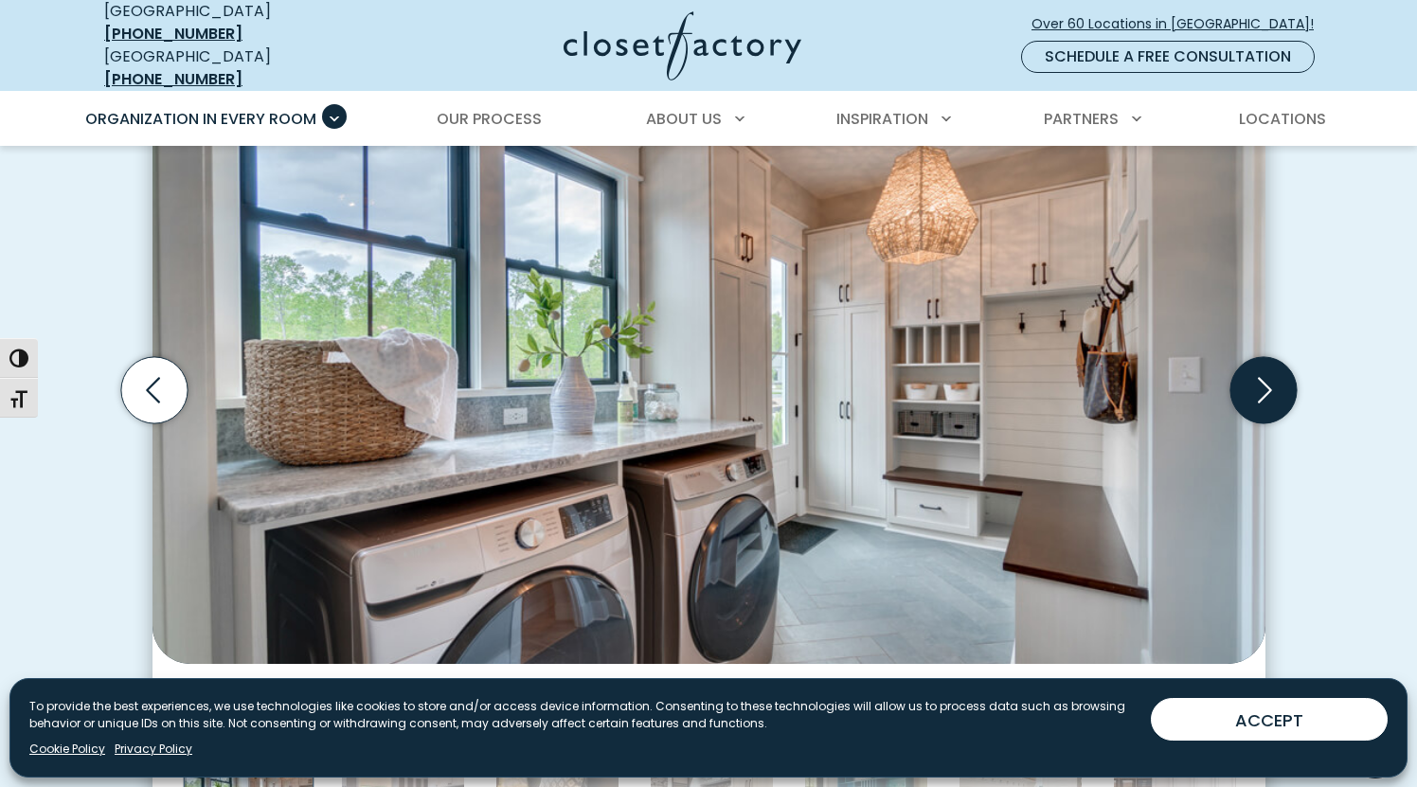
click at [1260, 381] on icon "Next slide" at bounding box center [1262, 390] width 66 height 66
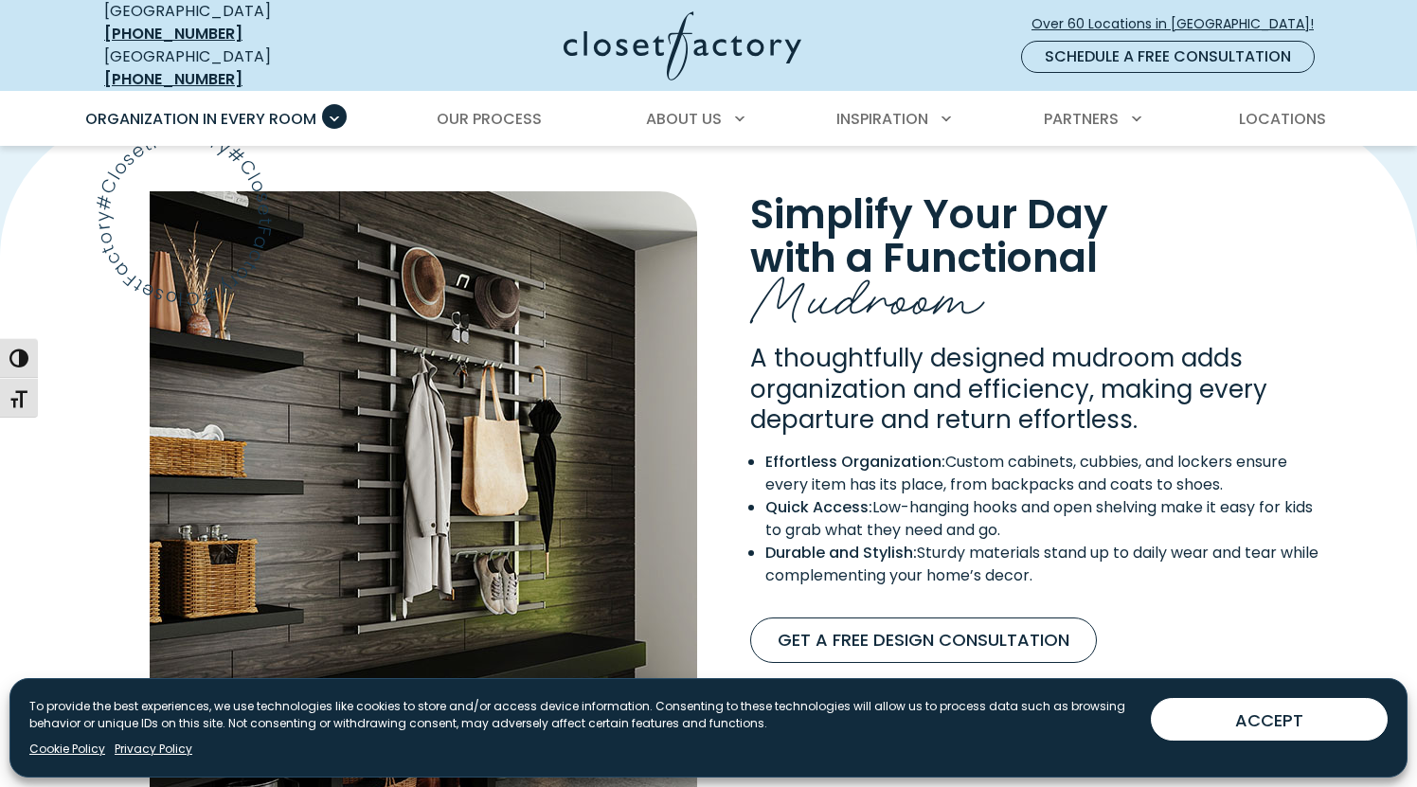
scroll to position [1444, 0]
